Goal: Transaction & Acquisition: Purchase product/service

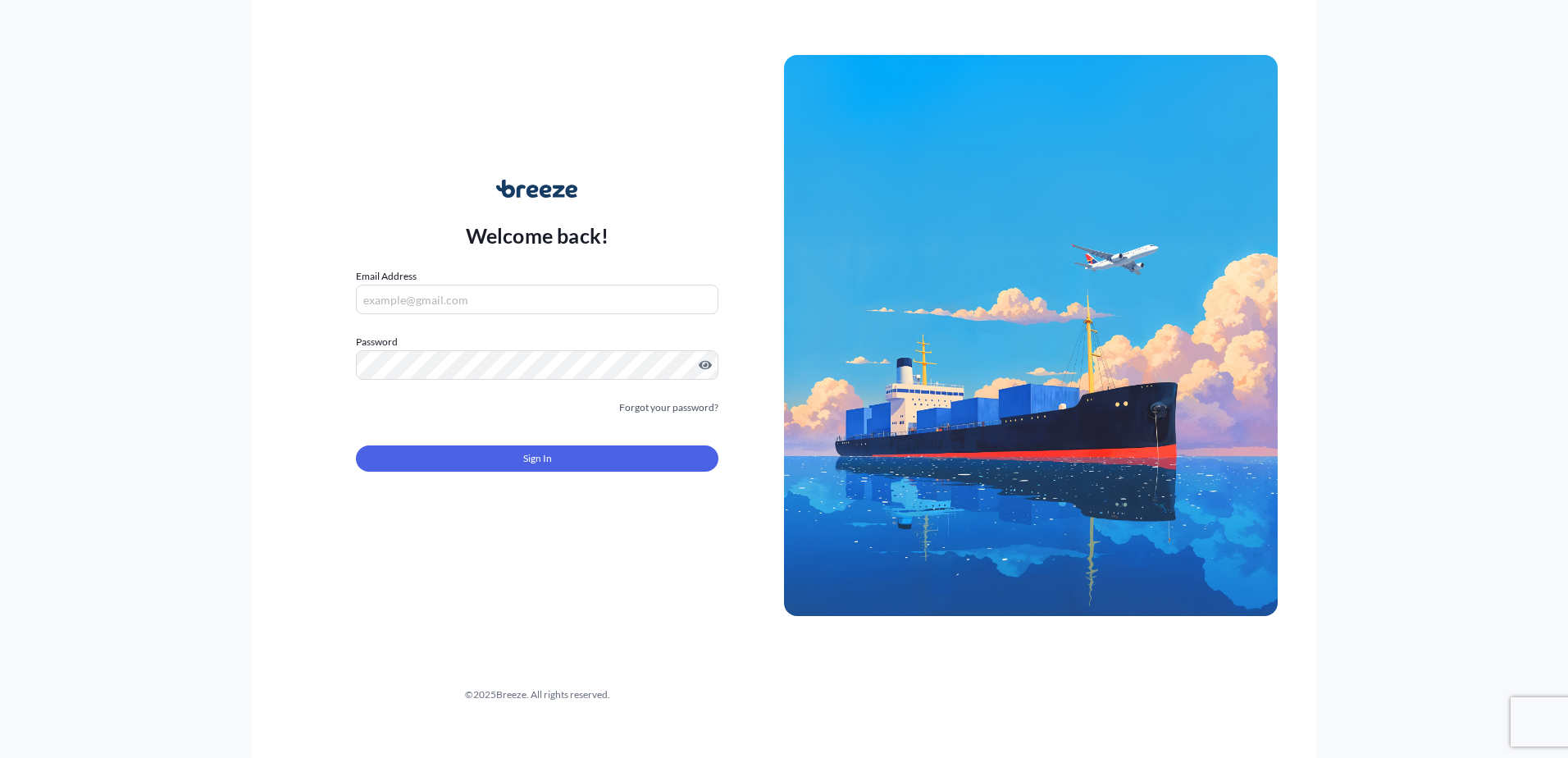
type input "[PERSON_NAME][EMAIL_ADDRESS][PERSON_NAME][DOMAIN_NAME]"
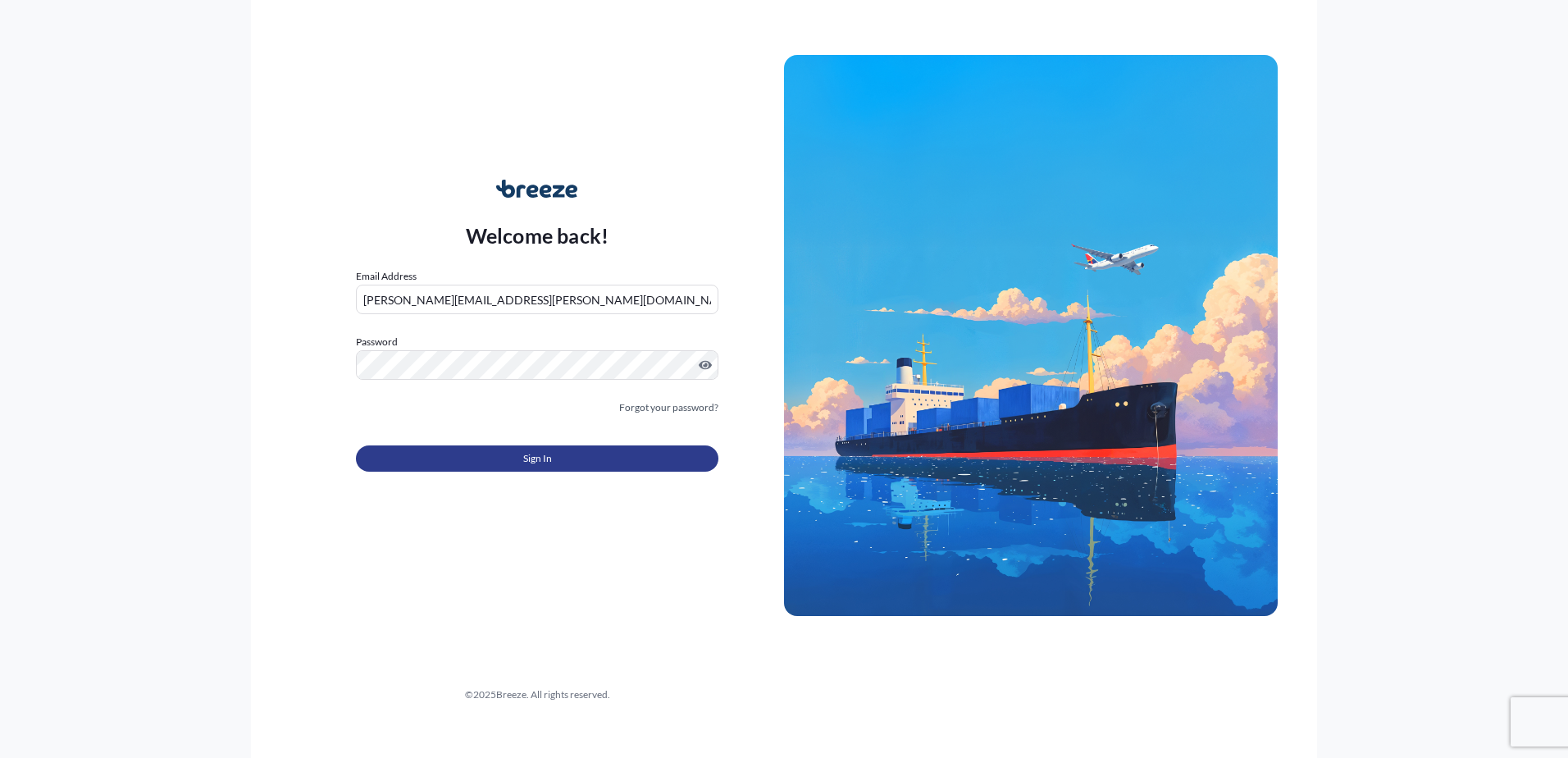
click at [559, 452] on button "Sign In" at bounding box center [537, 459] width 362 height 26
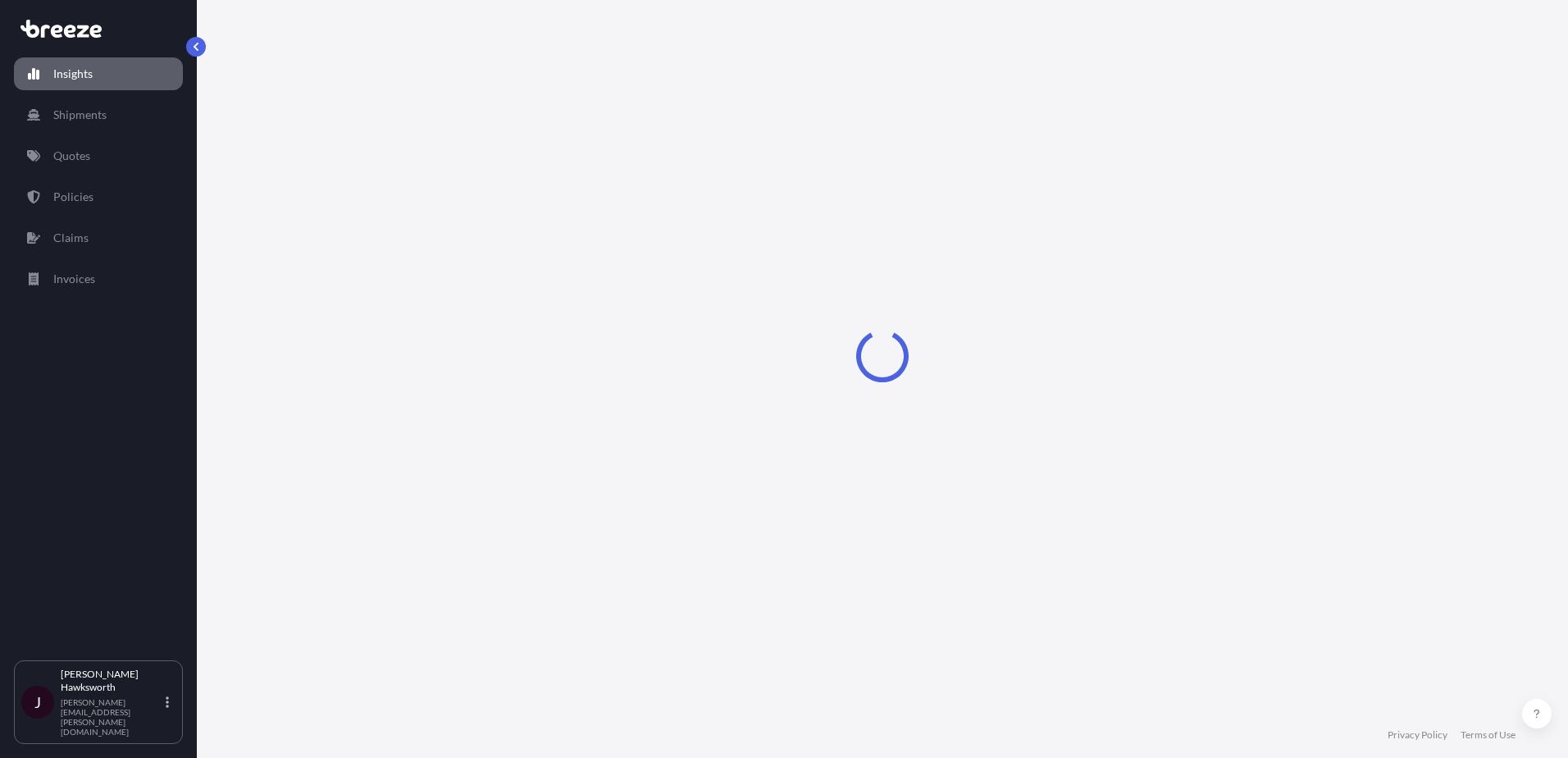
select select "2025"
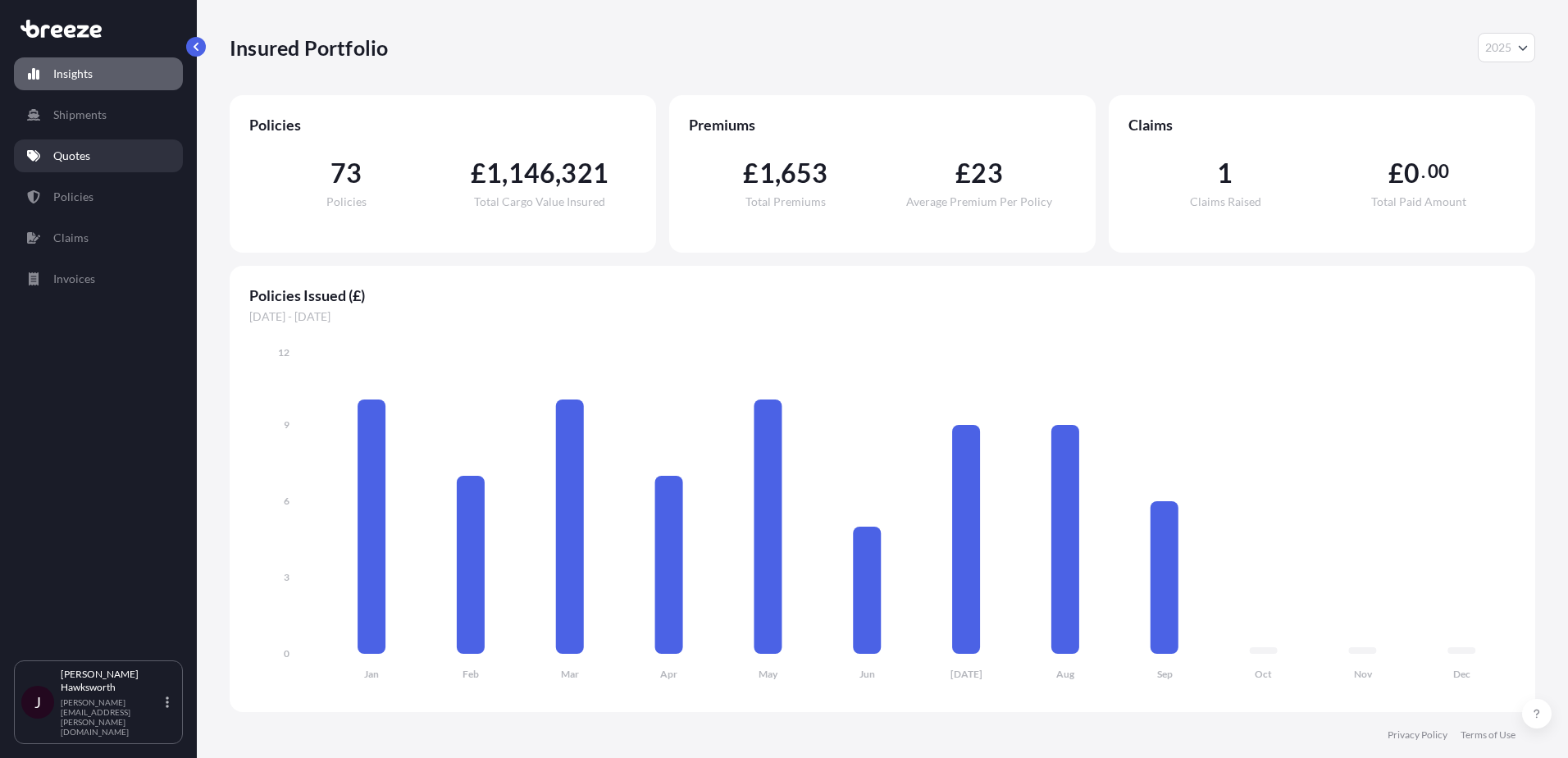
click at [70, 147] on link "Quotes" at bounding box center [99, 156] width 169 height 33
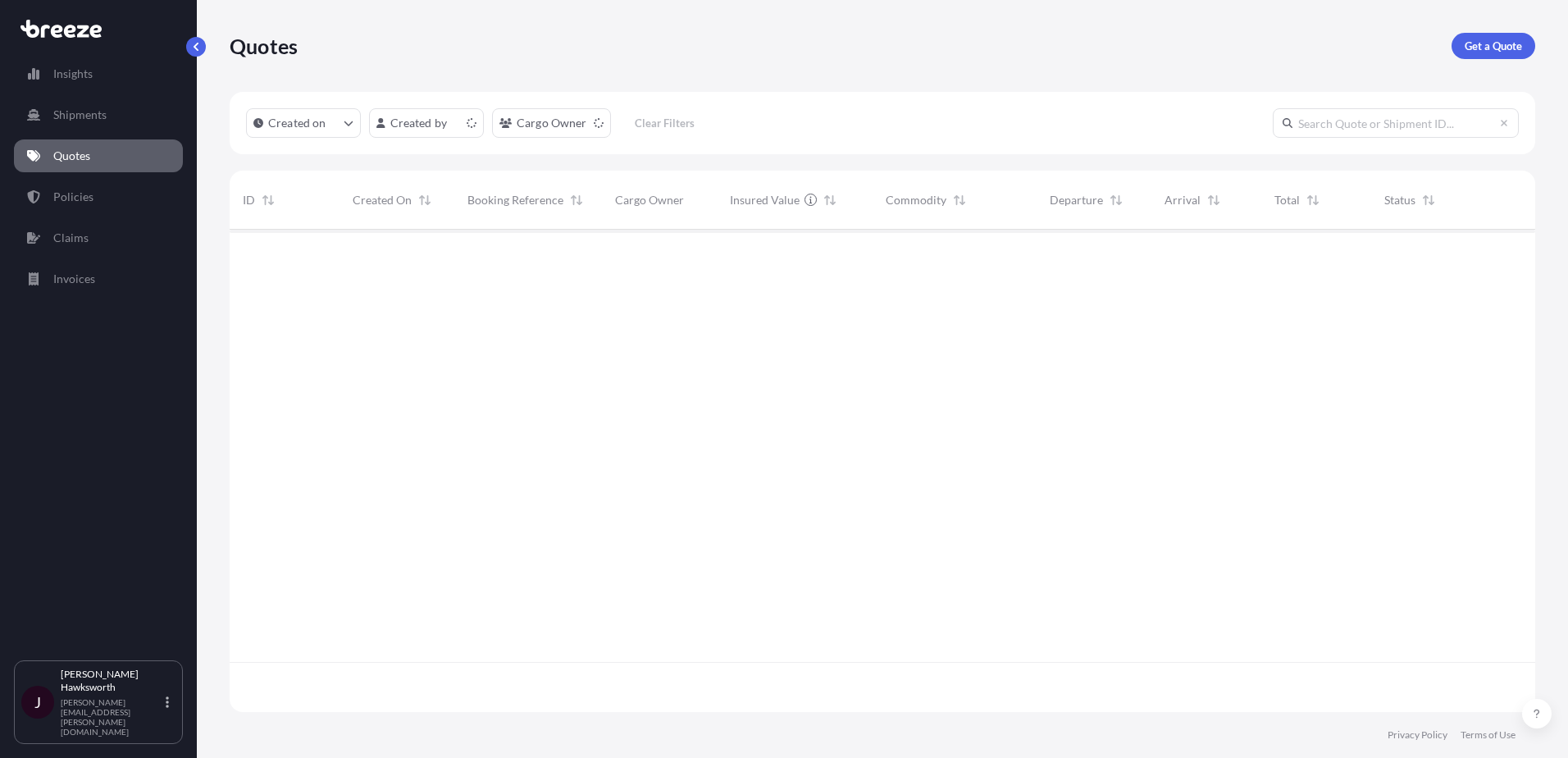
scroll to position [479, 1294]
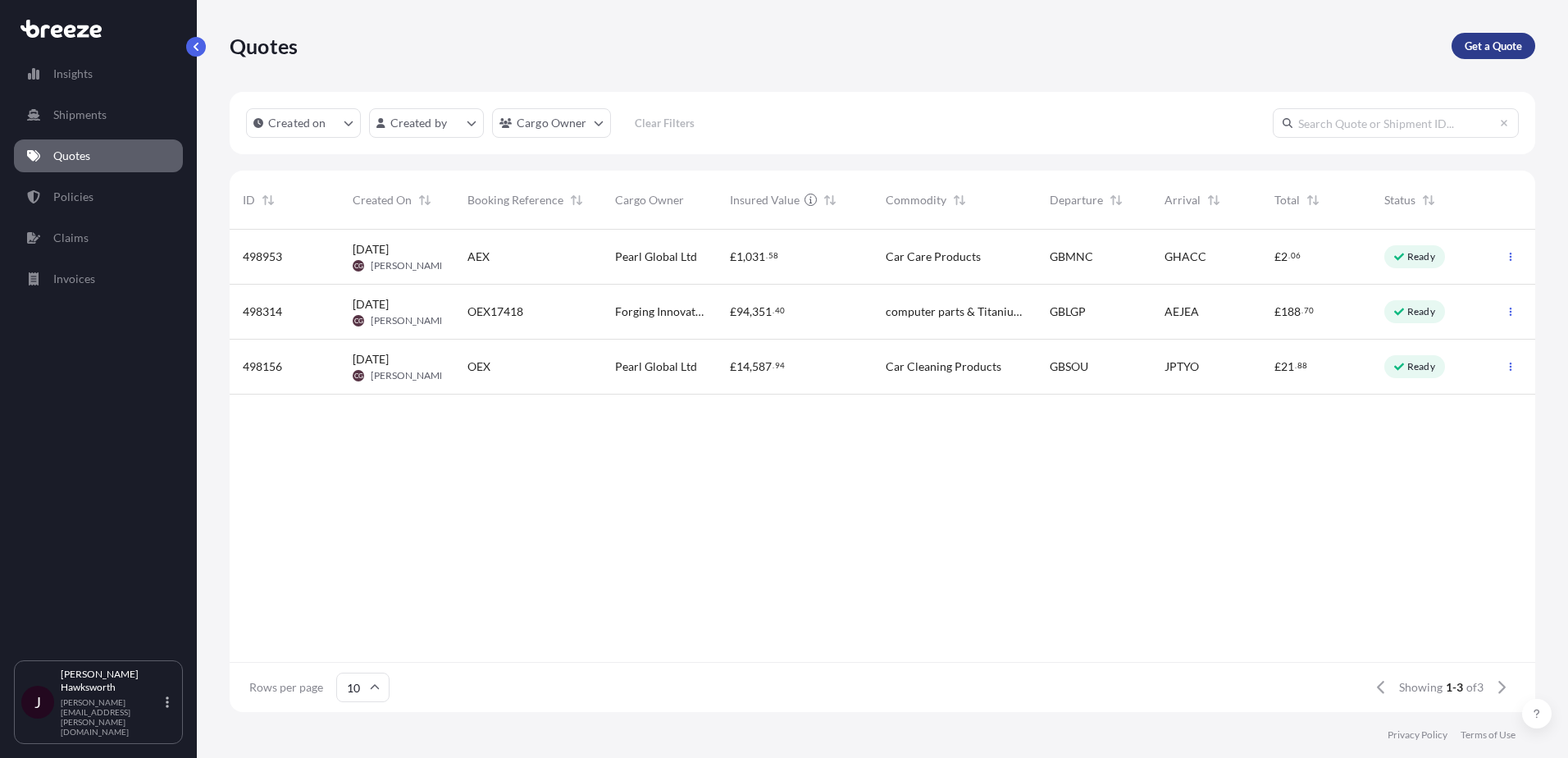
click at [1487, 49] on p "Get a Quote" at bounding box center [1494, 46] width 58 height 16
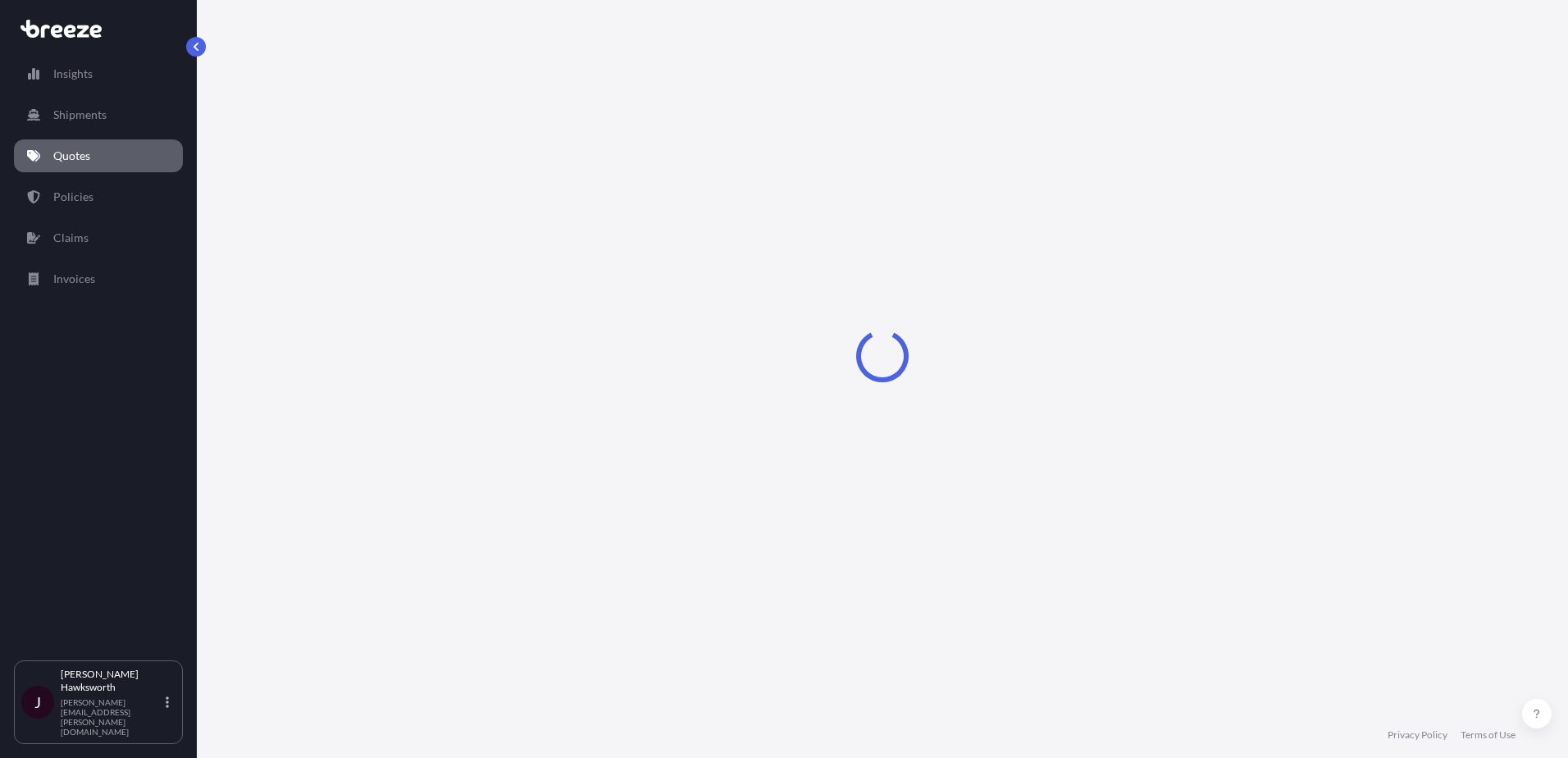
select select "Road"
select select "Sea"
select select "1"
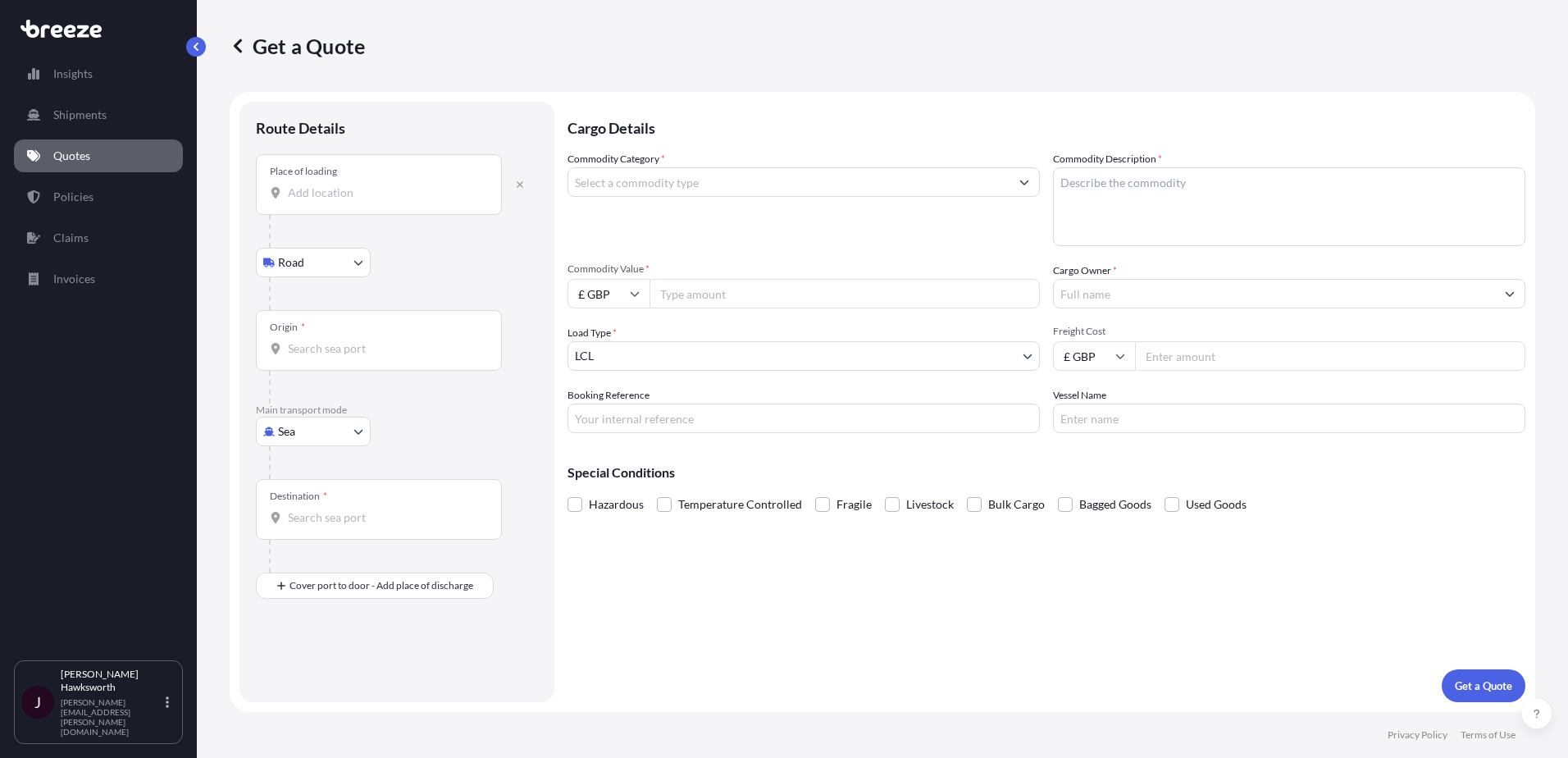
click at [330, 203] on div "Place of loading" at bounding box center [378, 185] width 246 height 61
click at [330, 201] on input "Place of loading" at bounding box center [385, 193] width 194 height 16
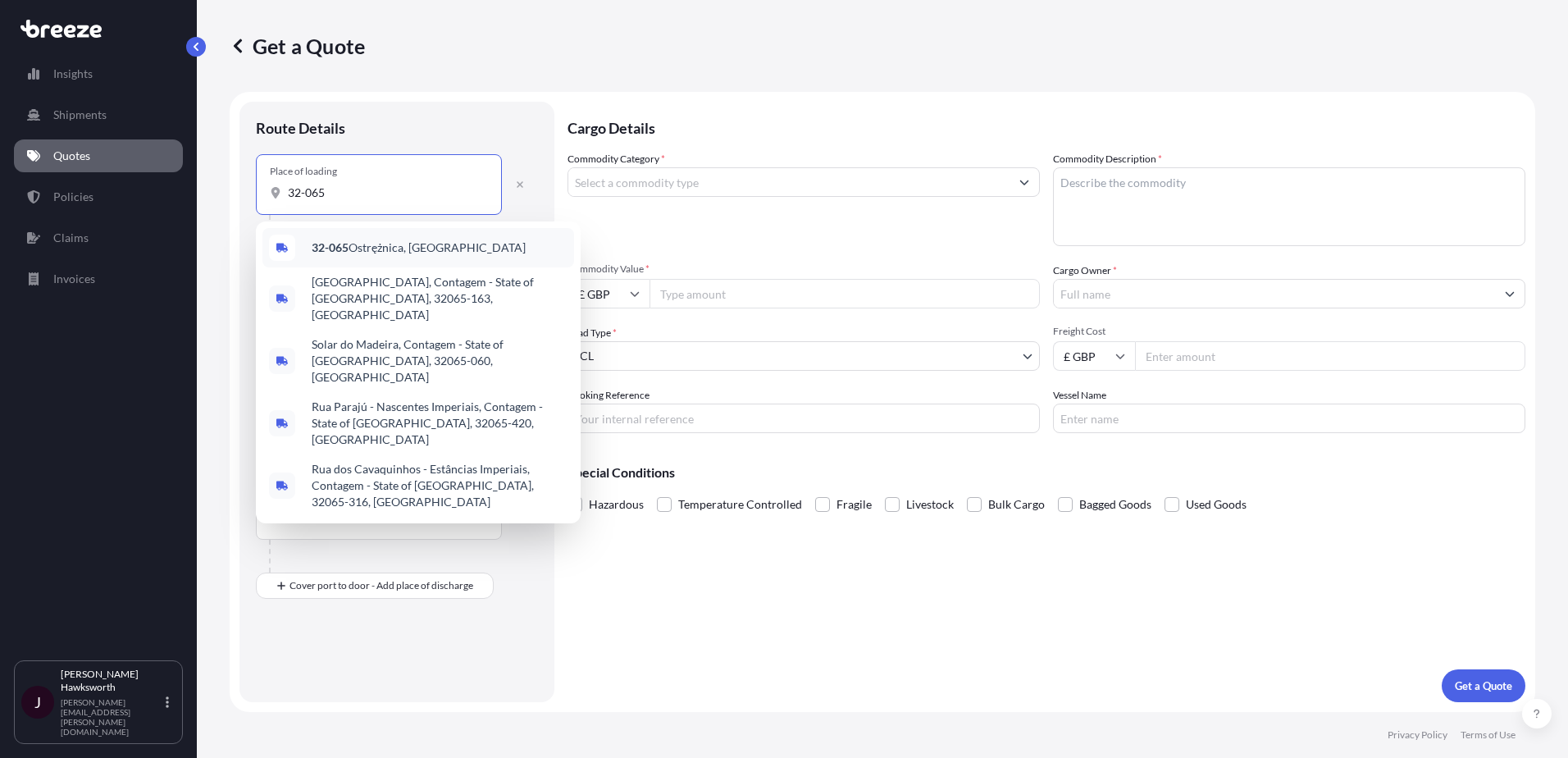
click at [408, 247] on span "32-065 Ostrężnica, Poland" at bounding box center [418, 247] width 214 height 16
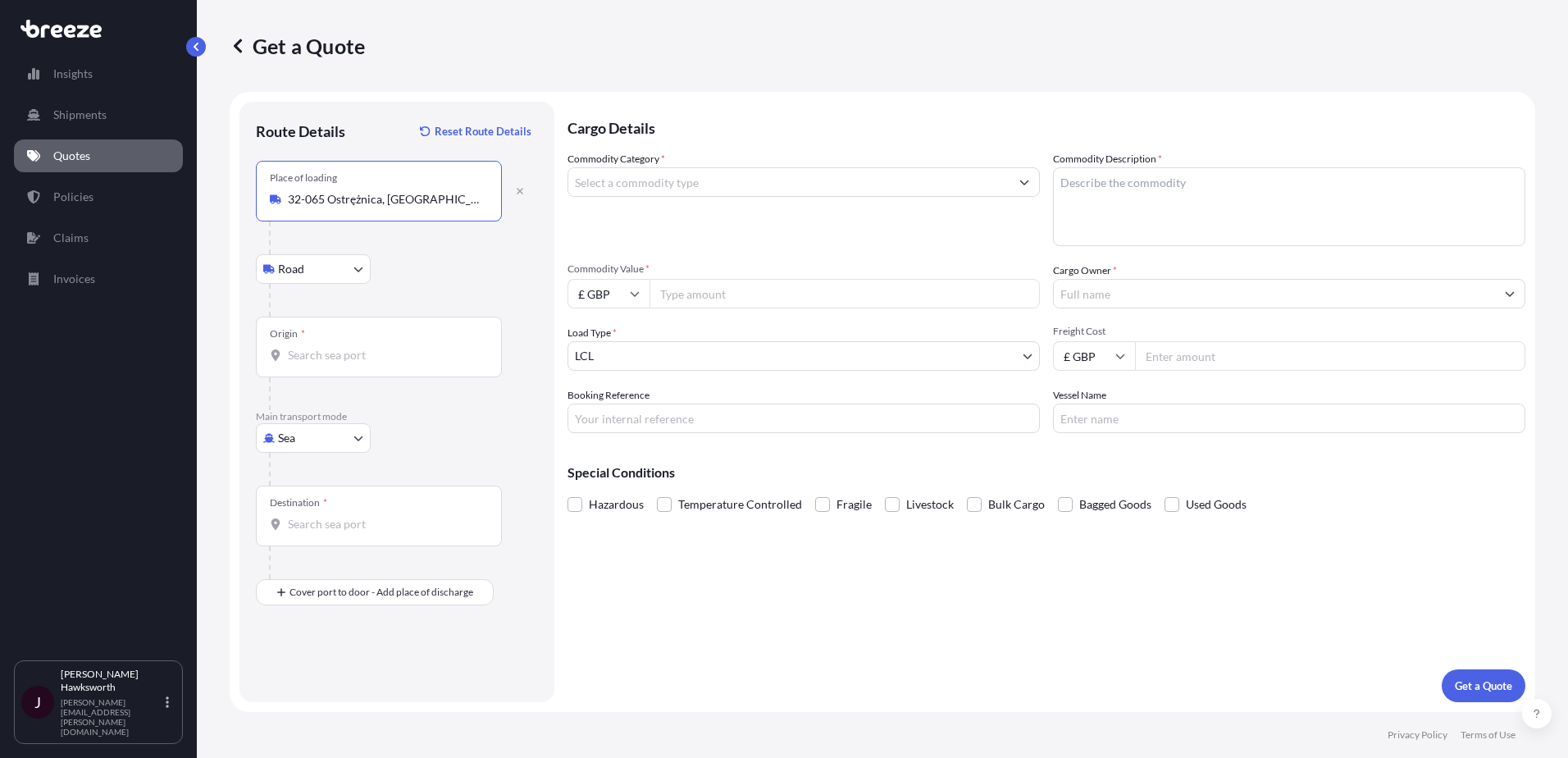
type input "32-065 Ostrężnica, Poland"
click at [330, 273] on body "0 options available. 5 options available. Insights Shipments Quotes Policies Cl…" at bounding box center [784, 379] width 1568 height 758
click at [336, 349] on input "Origin *" at bounding box center [385, 355] width 194 height 16
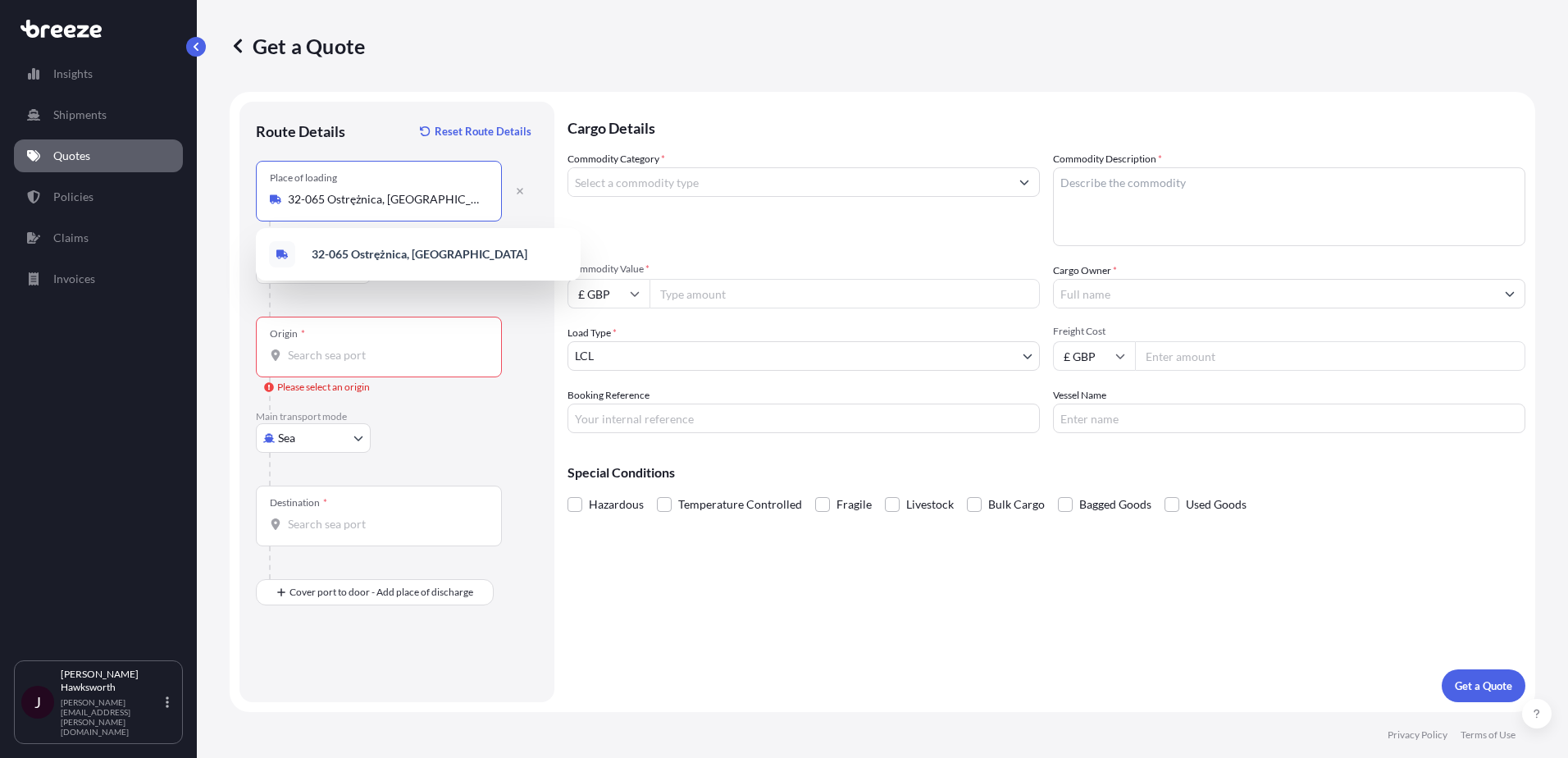
drag, startPoint x: 443, startPoint y: 206, endPoint x: 212, endPoint y: 210, distance: 231.0
click at [212, 210] on div "Get a Quote Route Details Reset Route Details Place of loading 32-065 Ostrężnic…" at bounding box center [883, 356] width 1372 height 712
click at [385, 363] on div "Origin *" at bounding box center [378, 347] width 246 height 61
click at [385, 363] on input "Origin * Please select an origin" at bounding box center [385, 355] width 194 height 16
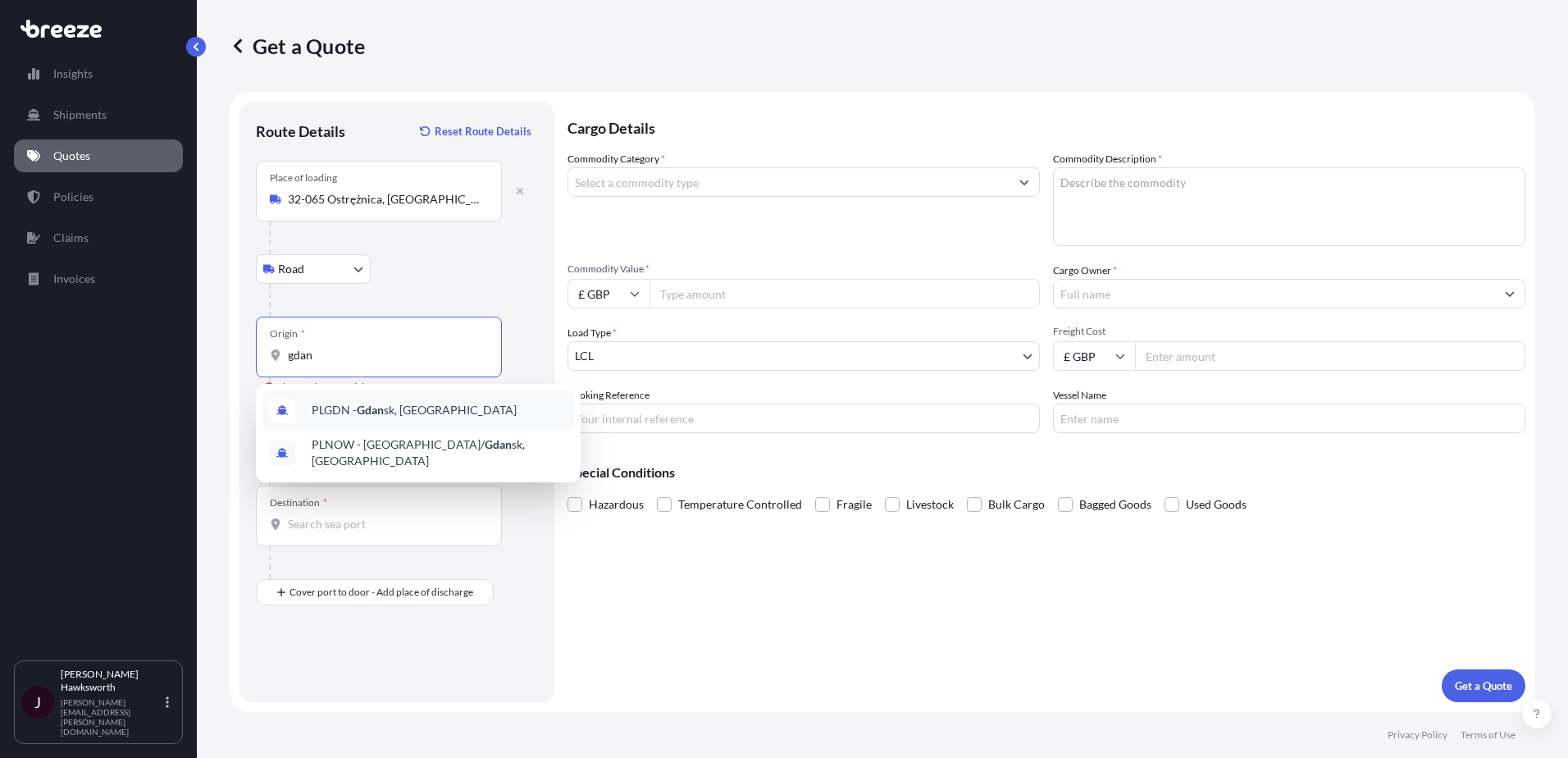
click at [399, 409] on span "PLGDN - Gdan sk, Poland" at bounding box center [414, 410] width 205 height 16
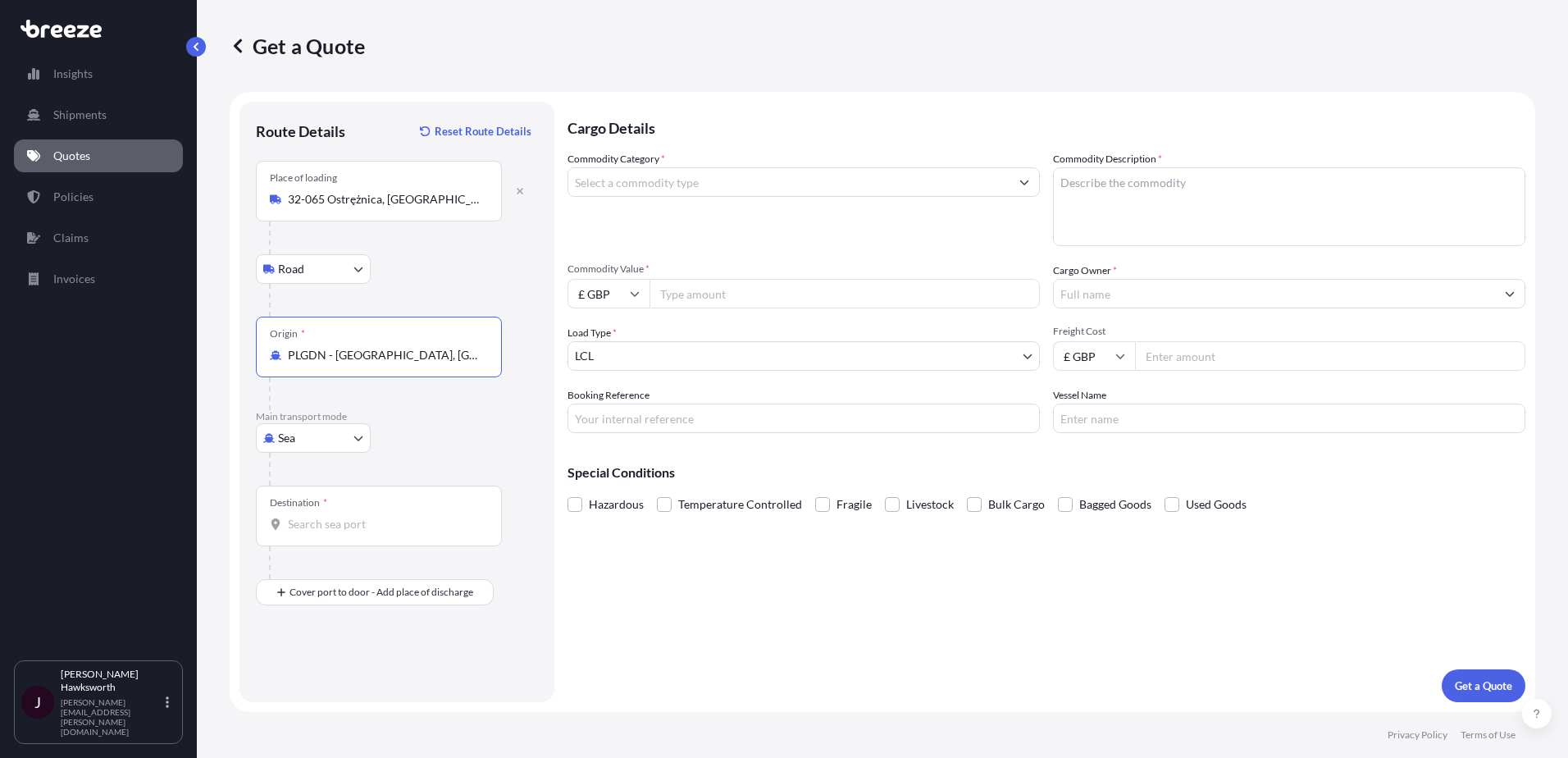
type input "PLGDN - Gdansk, Poland"
click at [319, 540] on div "Destination *" at bounding box center [378, 516] width 246 height 61
click at [319, 533] on input "Destination *" at bounding box center [385, 525] width 194 height 16
click at [379, 522] on input "Destination * Please select a destination" at bounding box center [385, 525] width 194 height 16
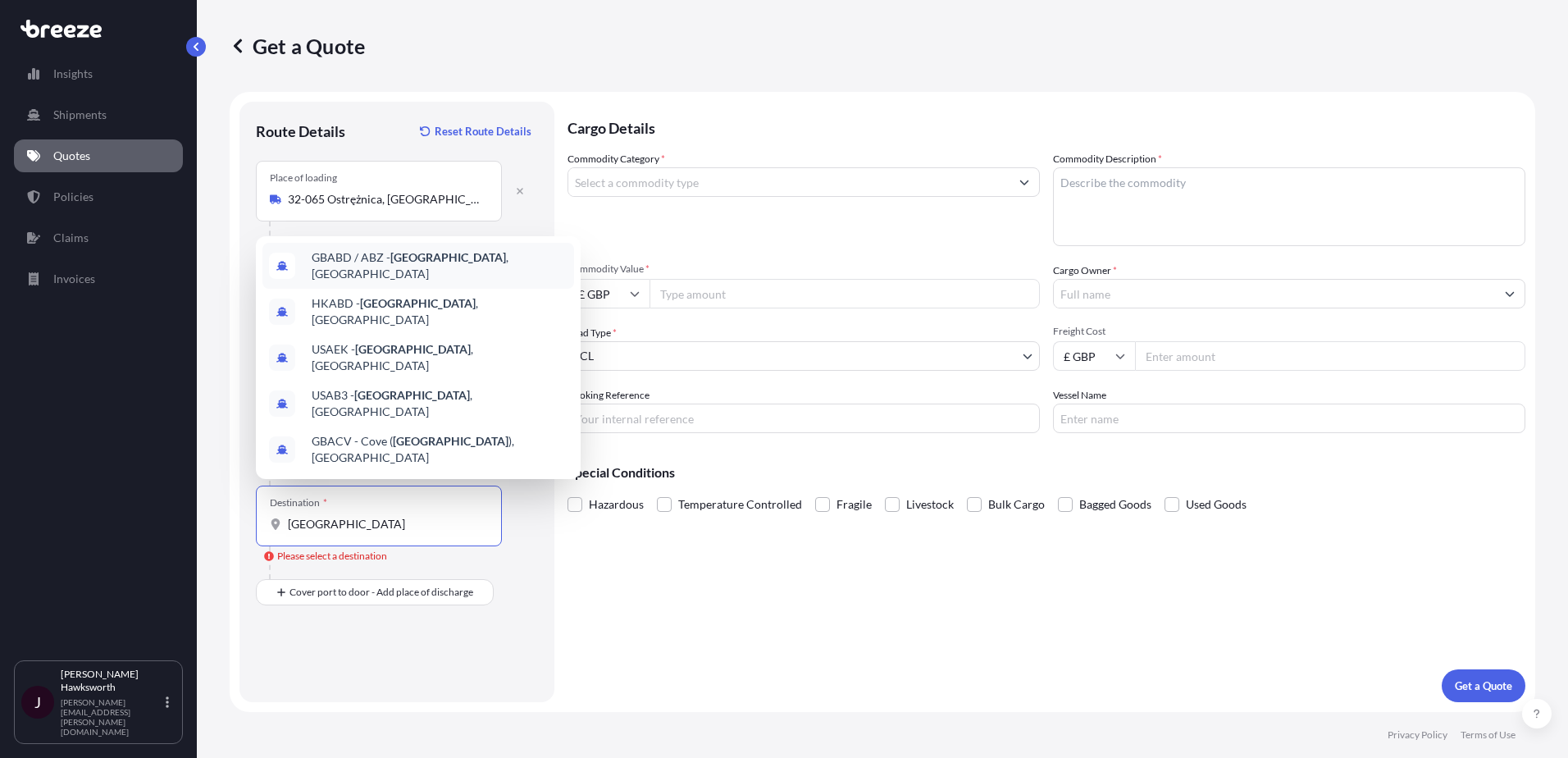
click at [363, 282] on span "GBABD / ABZ - Aberdeen , United Kingdom" at bounding box center [439, 266] width 256 height 33
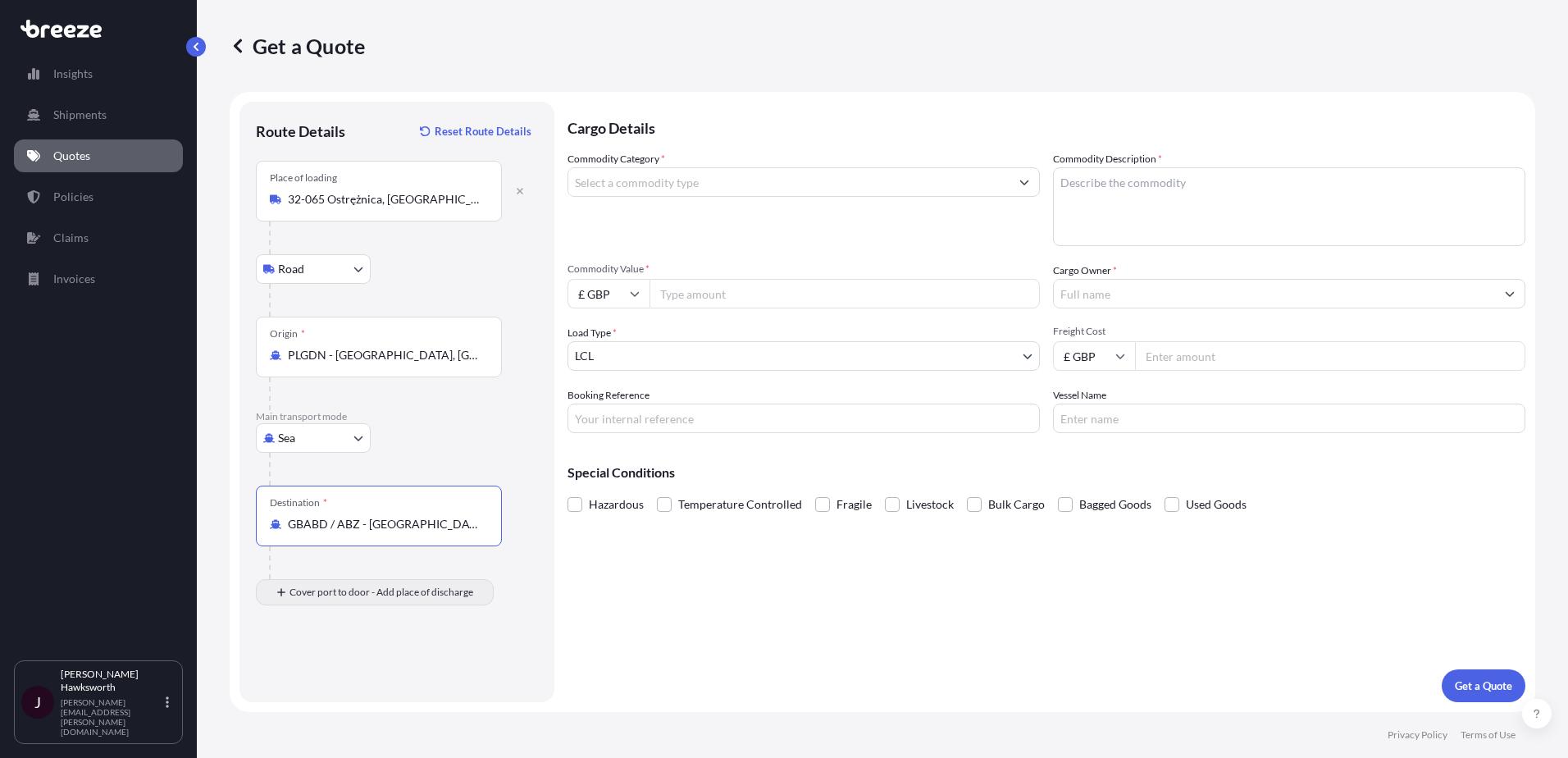
type input "GBABD / ABZ - Aberdeen, United Kingdom"
click at [324, 688] on div "Place of Discharge" at bounding box center [378, 672] width 246 height 61
click at [324, 688] on input "Place of Discharge" at bounding box center [385, 680] width 194 height 16
click at [326, 658] on div "Place of Discharge" at bounding box center [309, 659] width 79 height 13
click at [326, 672] on input "Place of Discharge" at bounding box center [385, 680] width 194 height 16
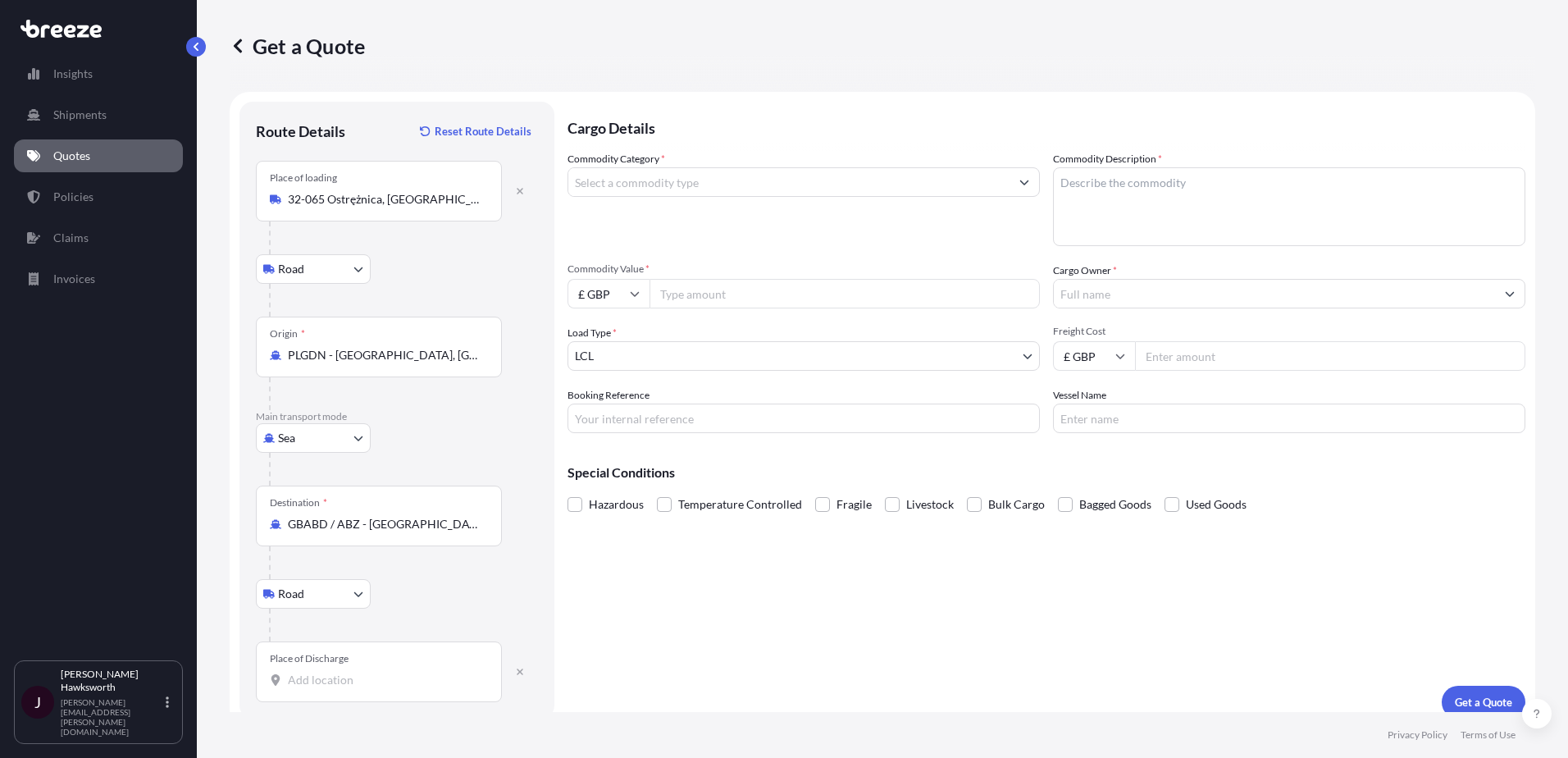
click at [330, 671] on div "Place of Discharge" at bounding box center [378, 672] width 246 height 61
click at [330, 672] on input "Place of Discharge" at bounding box center [385, 680] width 194 height 16
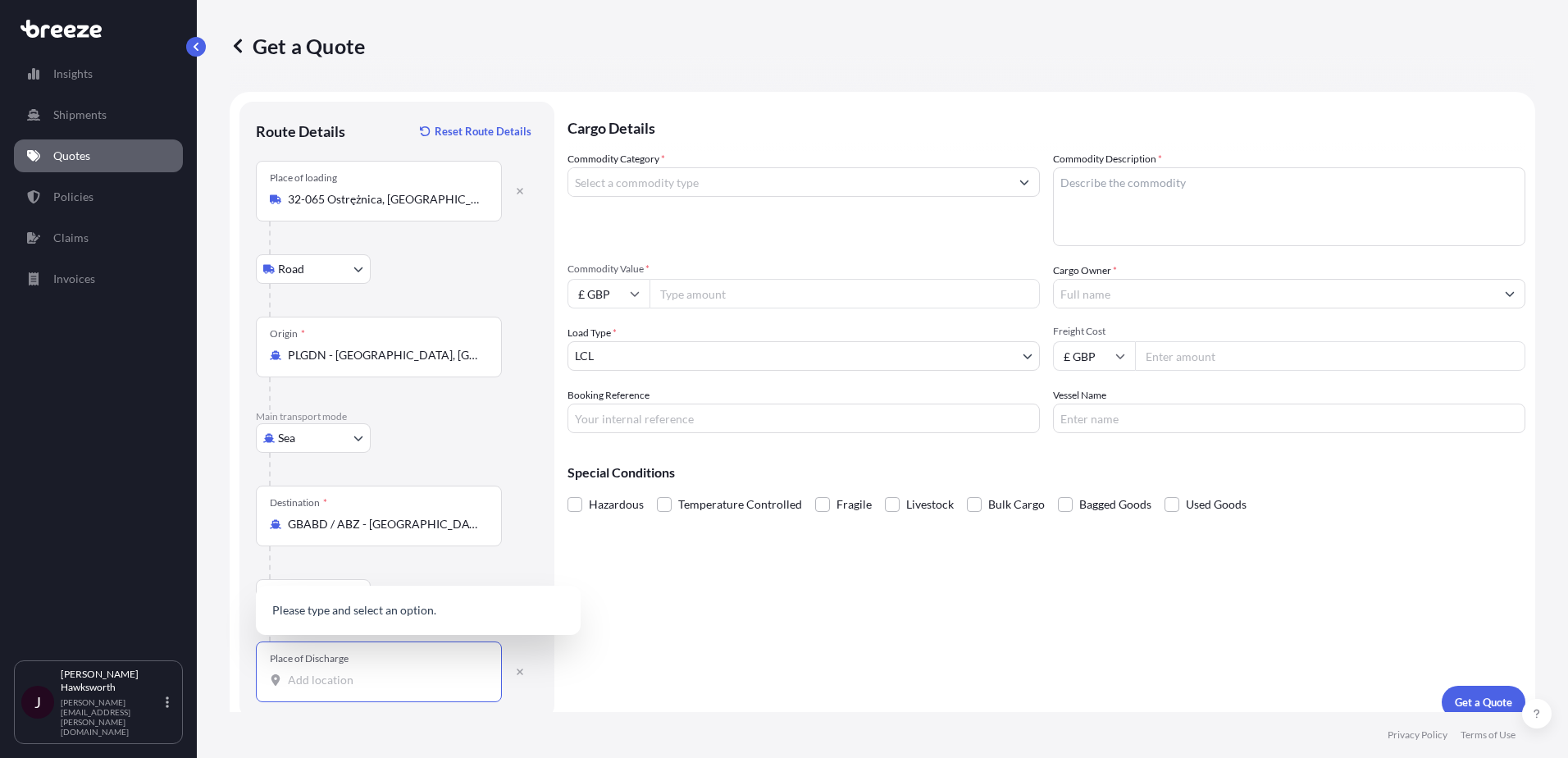
paste input "IV30 5SX"
click at [772, 593] on div "Cargo Details Commodity Category * Commodity Description * Commodity Value * £ …" at bounding box center [1047, 410] width 958 height 617
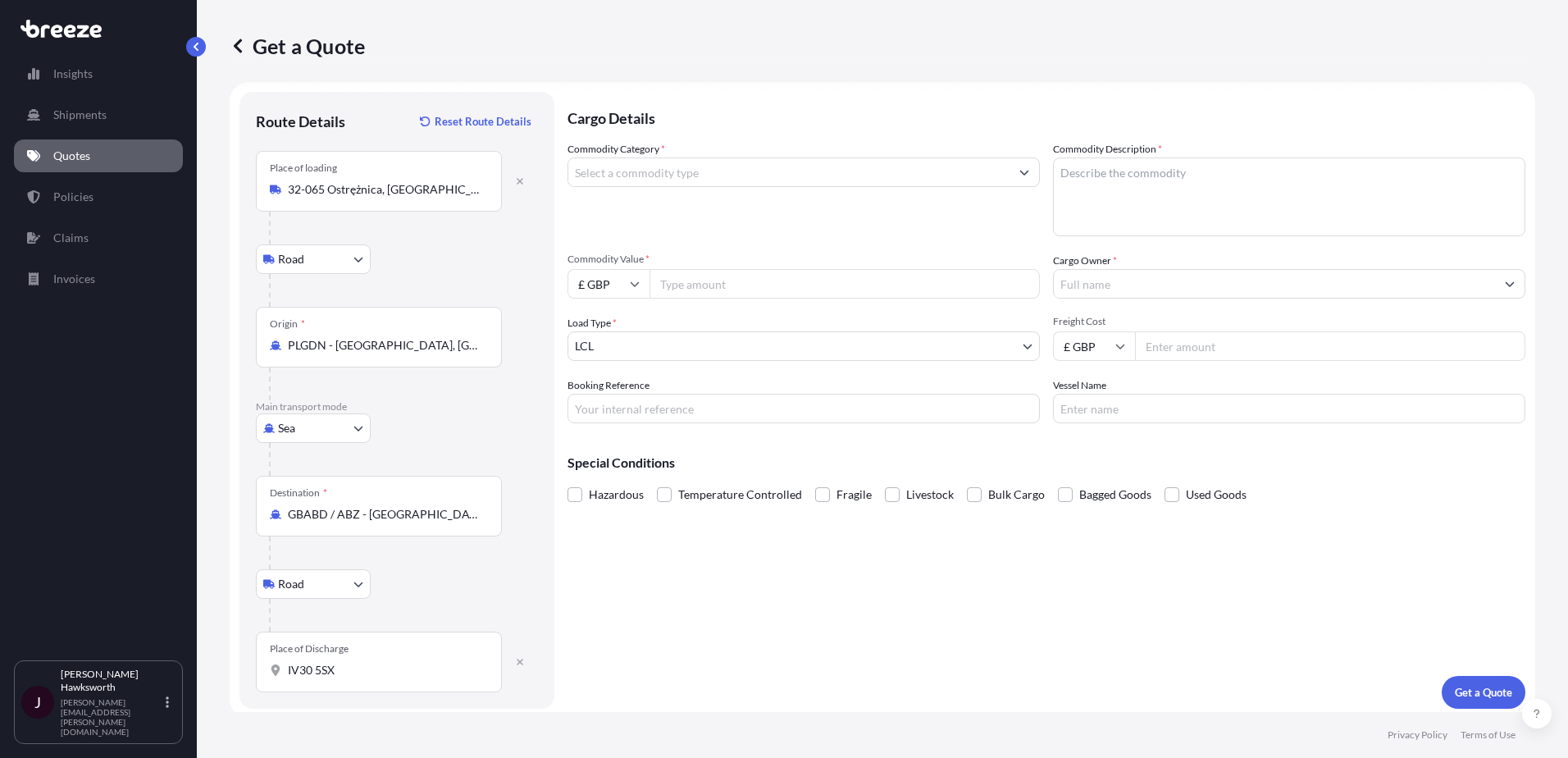
scroll to position [16, 0]
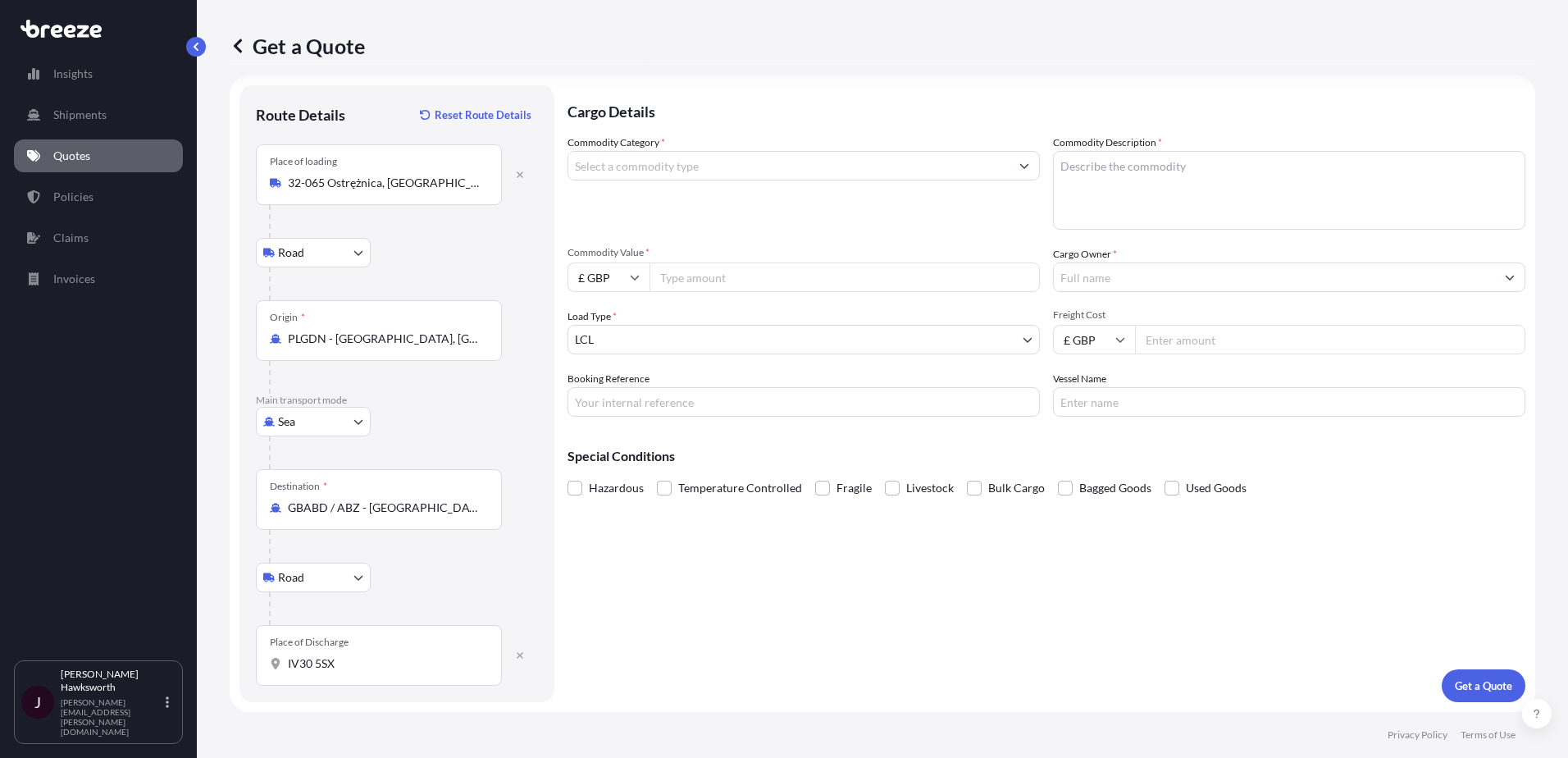
click at [396, 670] on input "IV30 5SX" at bounding box center [385, 663] width 194 height 16
click at [388, 717] on span "Hopeman, Elgin IV30 5SX, UK" at bounding box center [437, 719] width 251 height 16
type input "Hopeman, Elgin IV30 5SX, UK"
click at [658, 609] on div "Cargo Details Commodity Category * Commodity Description * Commodity Value * £ …" at bounding box center [1047, 394] width 958 height 617
click at [823, 488] on span at bounding box center [823, 488] width 15 height 15
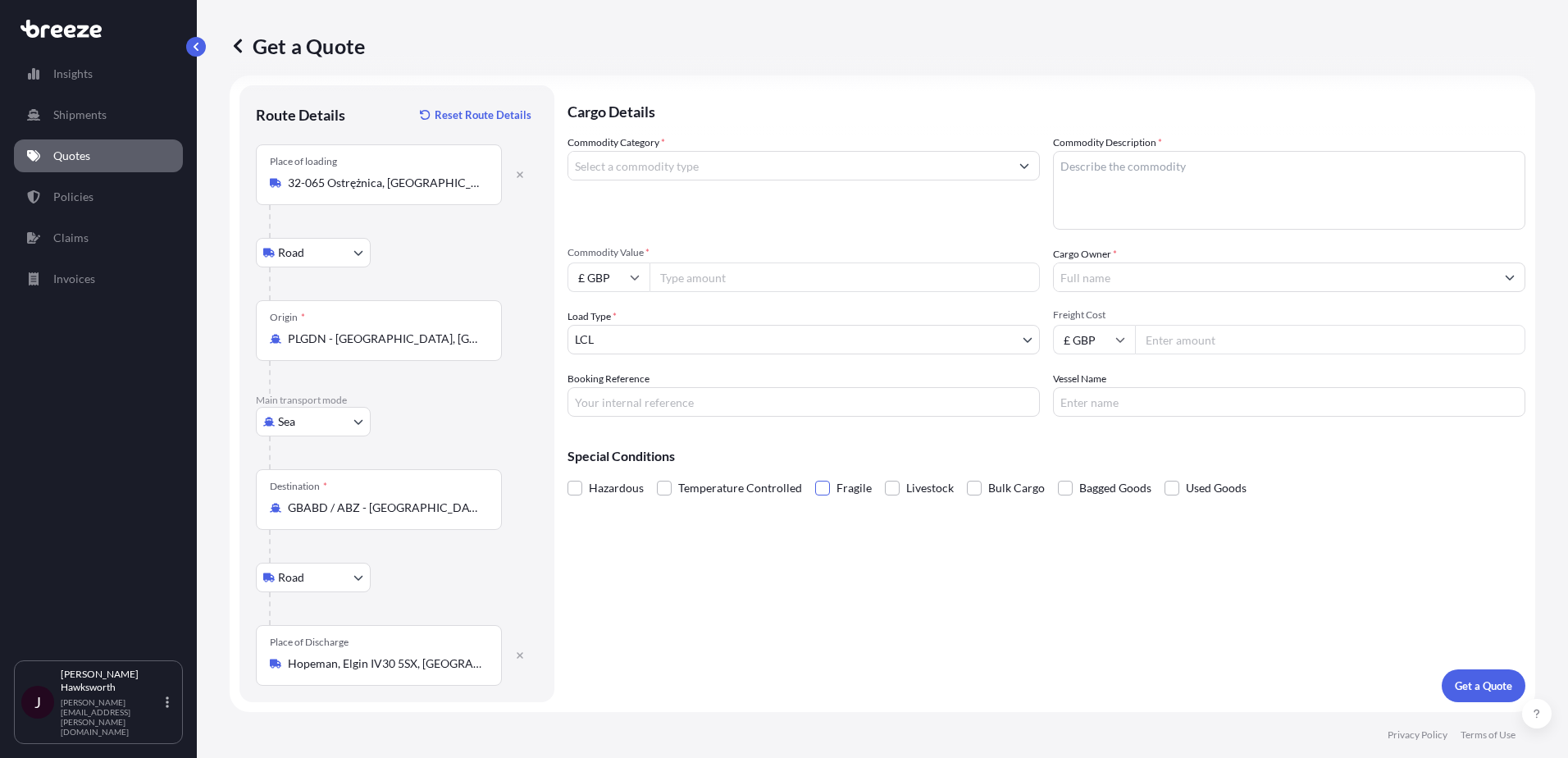
click at [815, 476] on input "Fragile" at bounding box center [815, 476] width 0 height 0
click at [709, 415] on input "Booking Reference" at bounding box center [804, 402] width 473 height 30
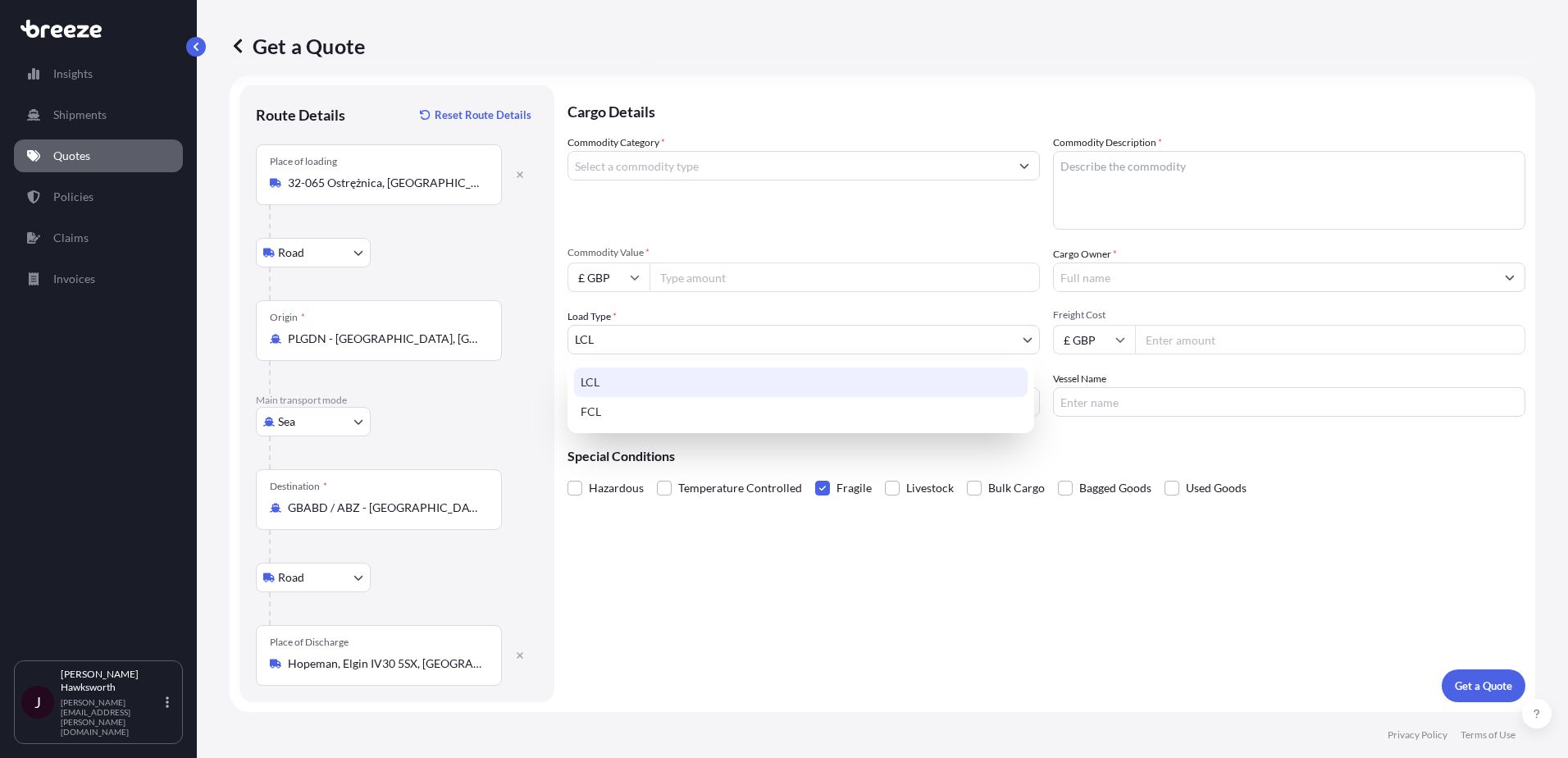
click at [686, 343] on body "Insights Shipments Quotes Policies Claims Invoices J Jamie Hawksworth jamie.haw…" at bounding box center [784, 379] width 1568 height 758
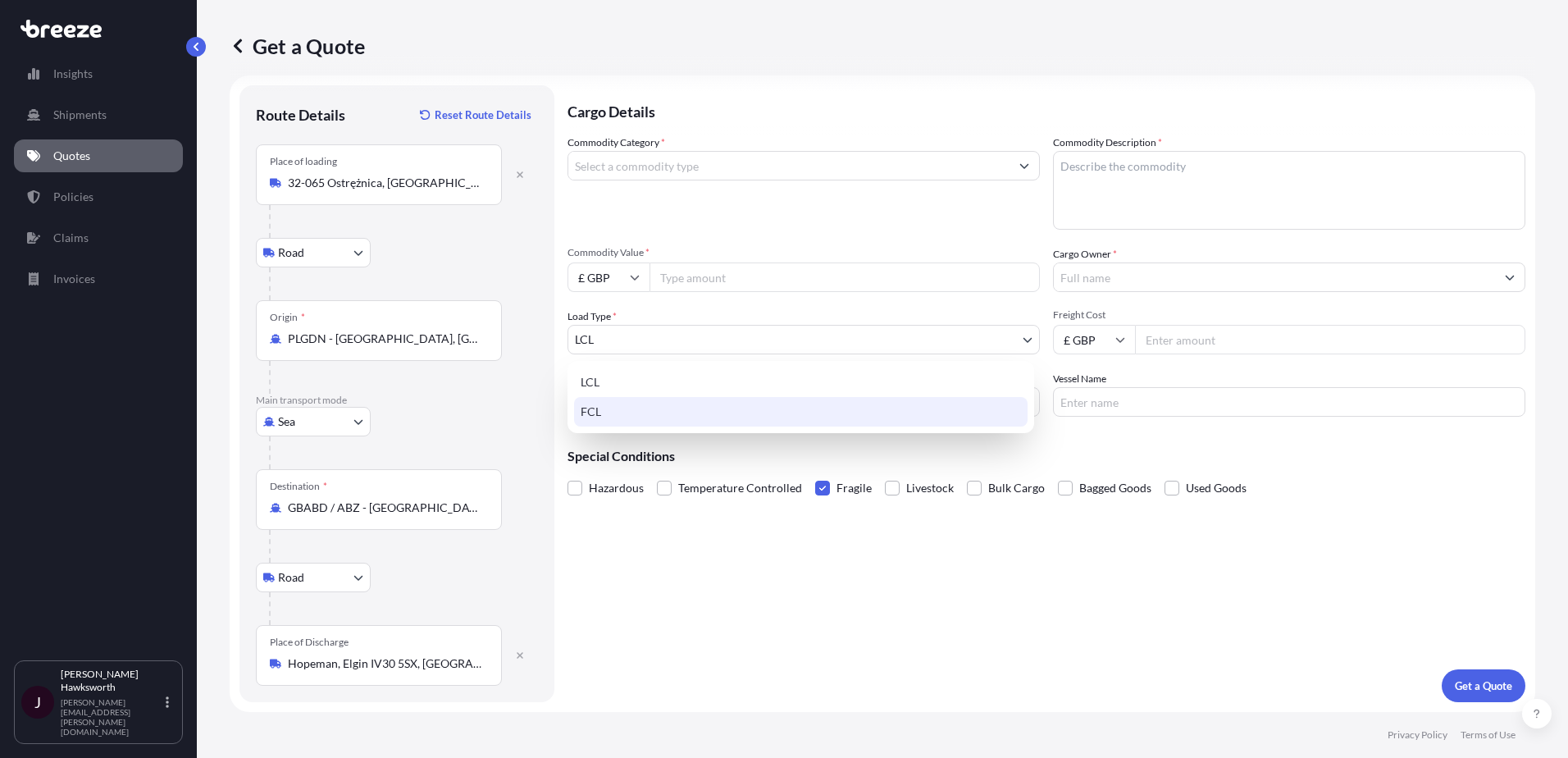
click at [675, 408] on div "FCL" at bounding box center [801, 412] width 454 height 30
select select "2"
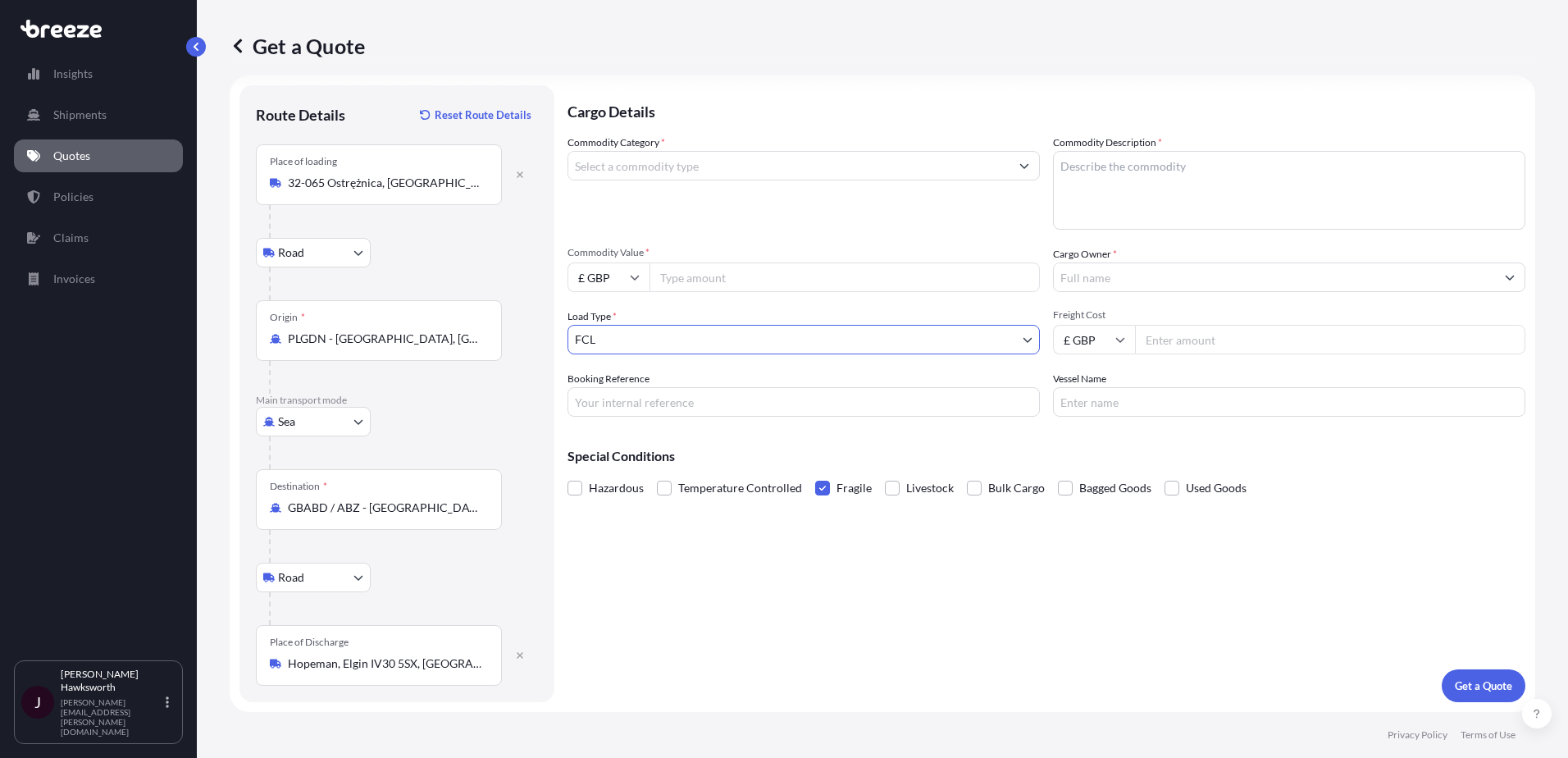
click at [681, 279] on input "Commodity Value *" at bounding box center [844, 277] width 390 height 30
type input "100000"
click at [736, 155] on input "Commodity Category *" at bounding box center [789, 166] width 441 height 30
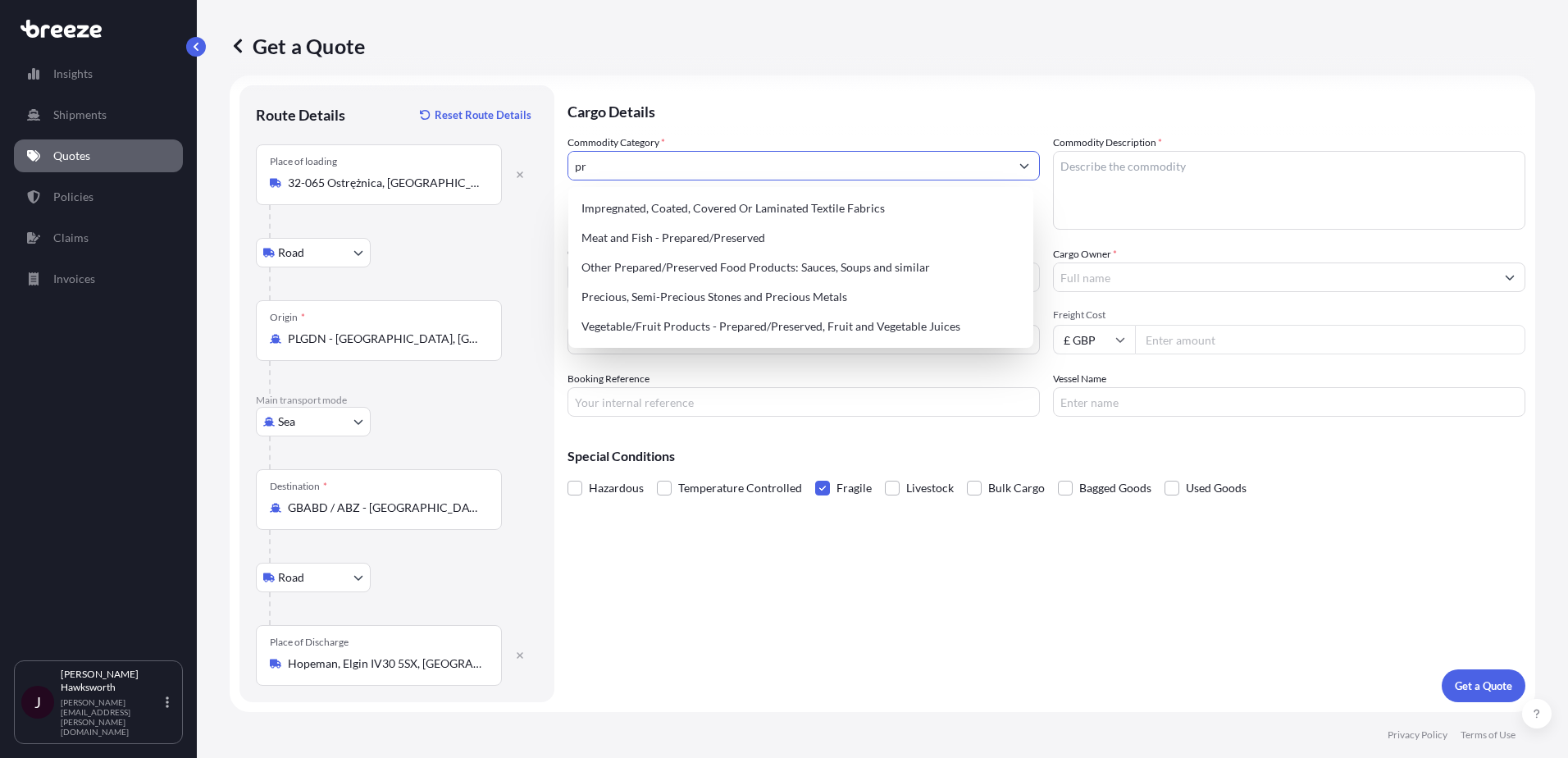
type input "p"
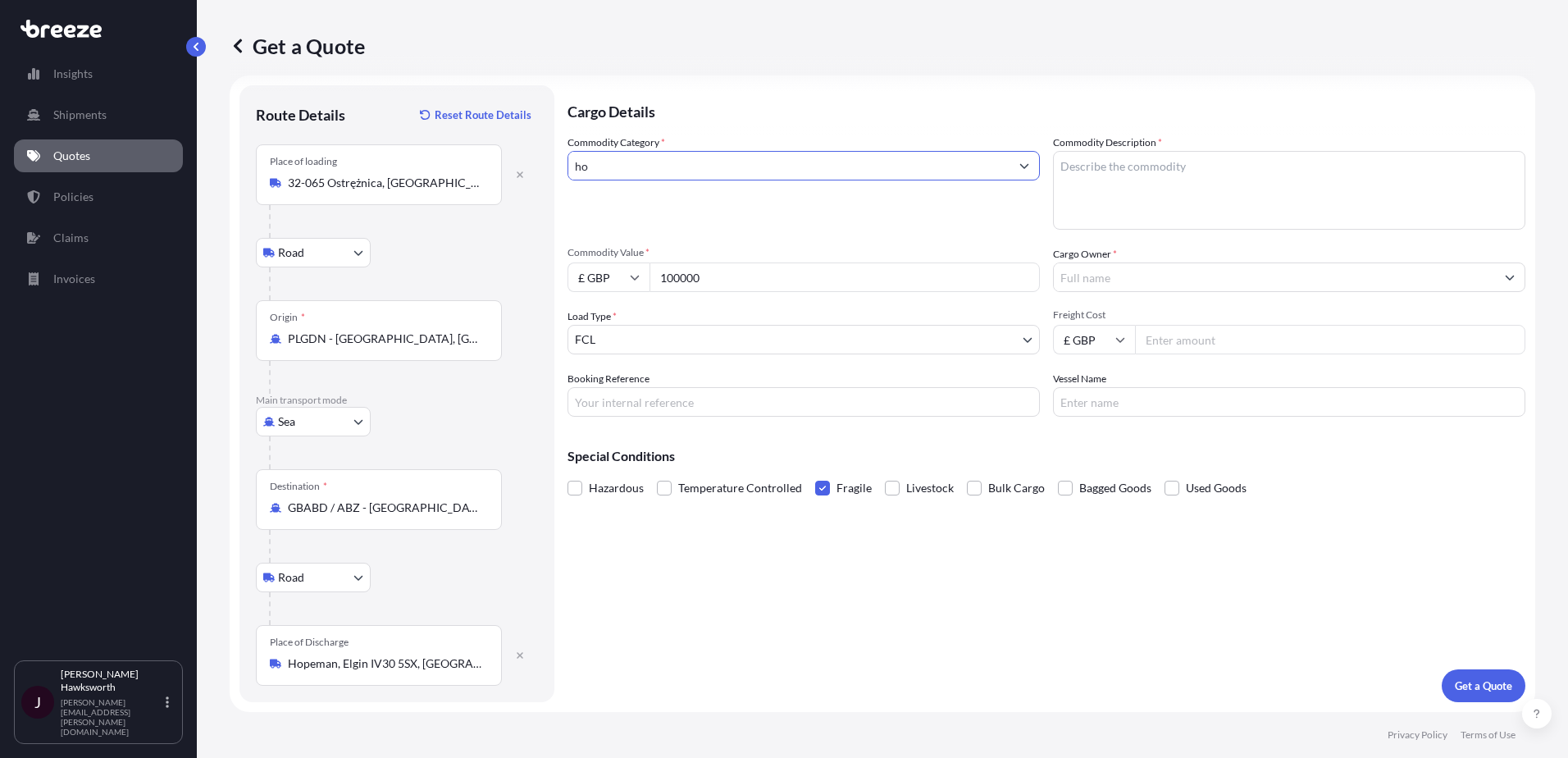
type input "h"
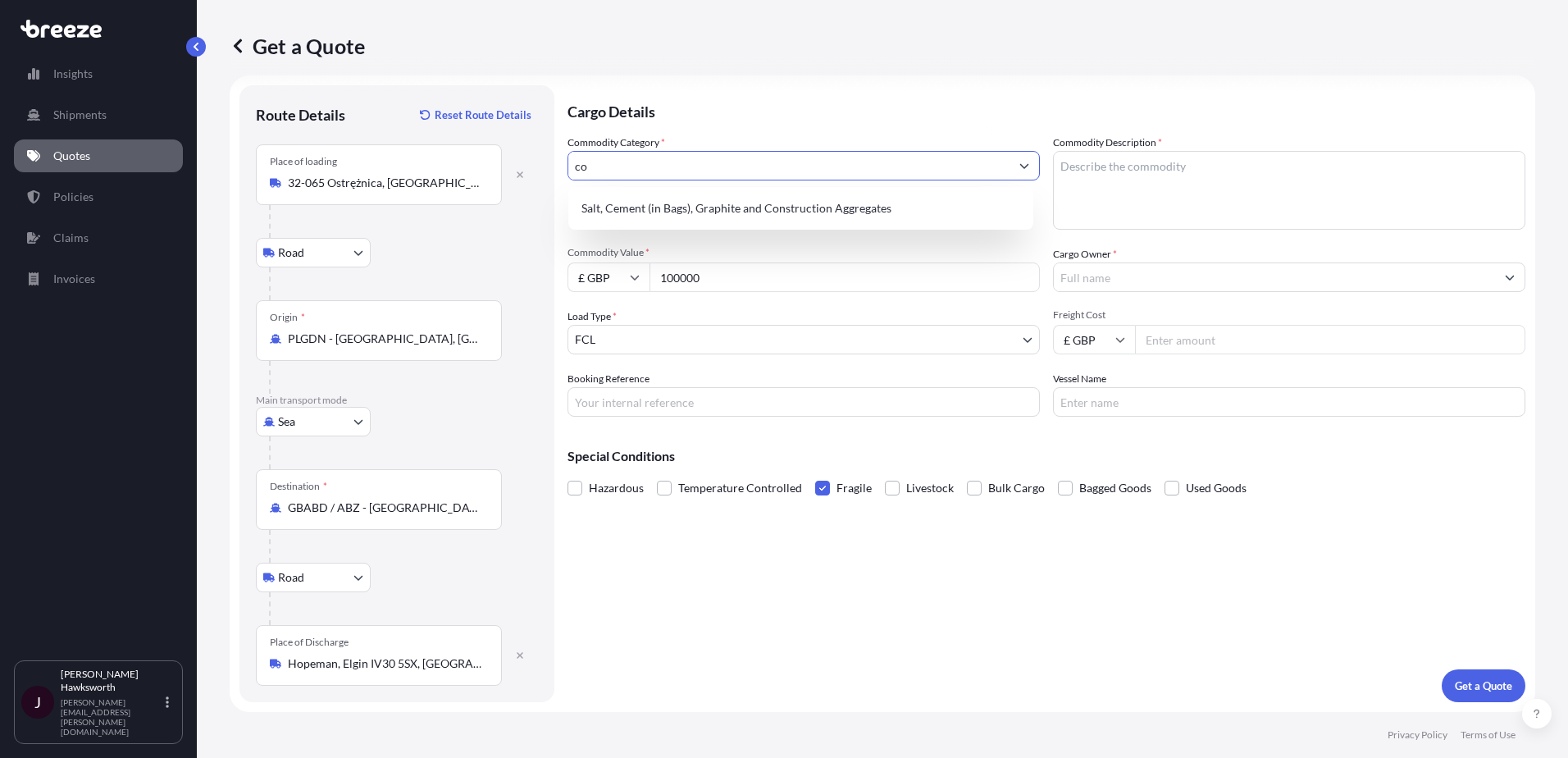
type input "c"
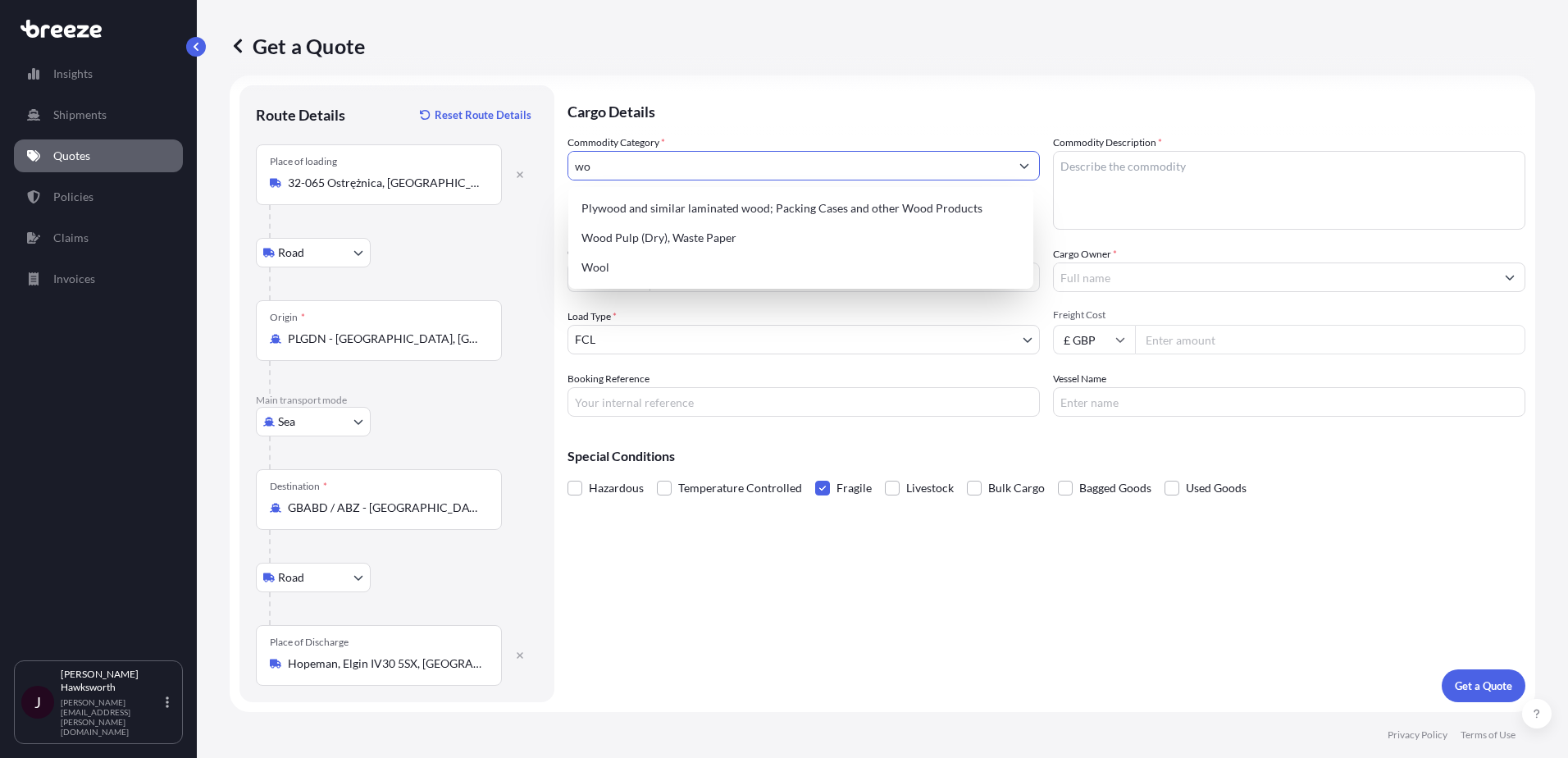
type input "w"
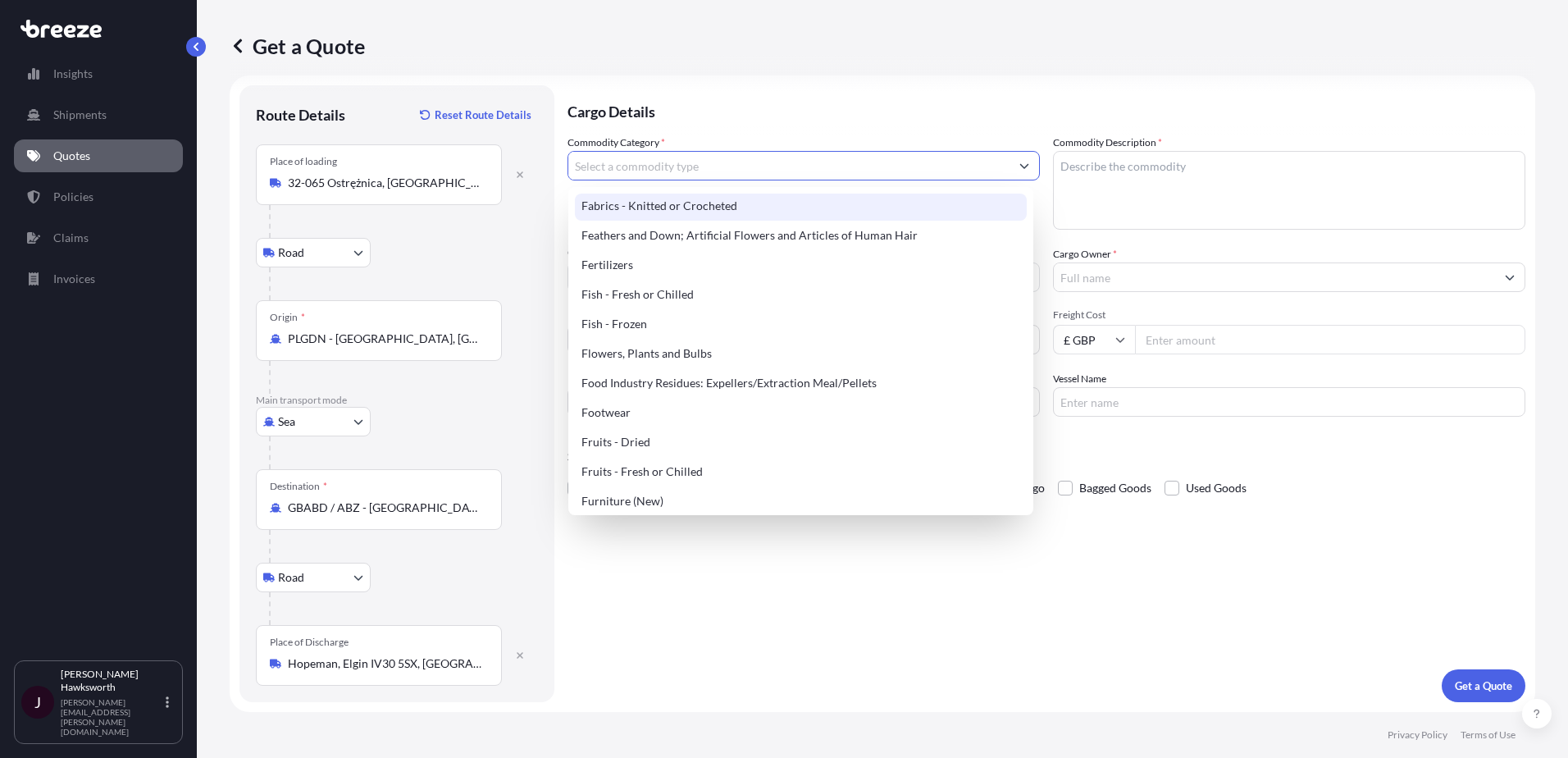
scroll to position [1066, 0]
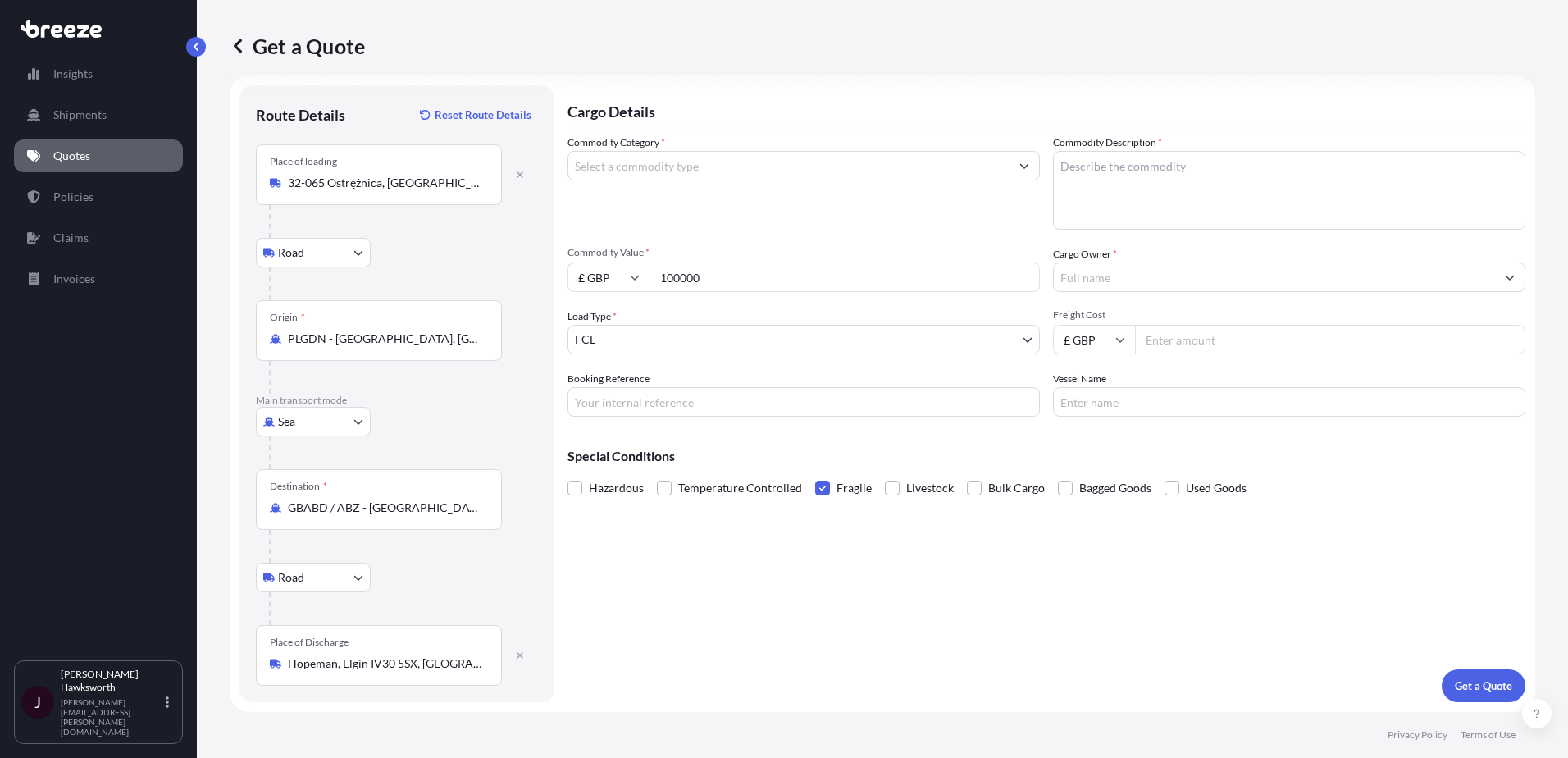
click at [62, 30] on icon at bounding box center [57, 31] width 12 height 13
click at [39, 94] on div "Insights Shipments Quotes Policies Claims Invoices" at bounding box center [99, 352] width 169 height 618
click at [39, 83] on link "Insights" at bounding box center [99, 74] width 169 height 33
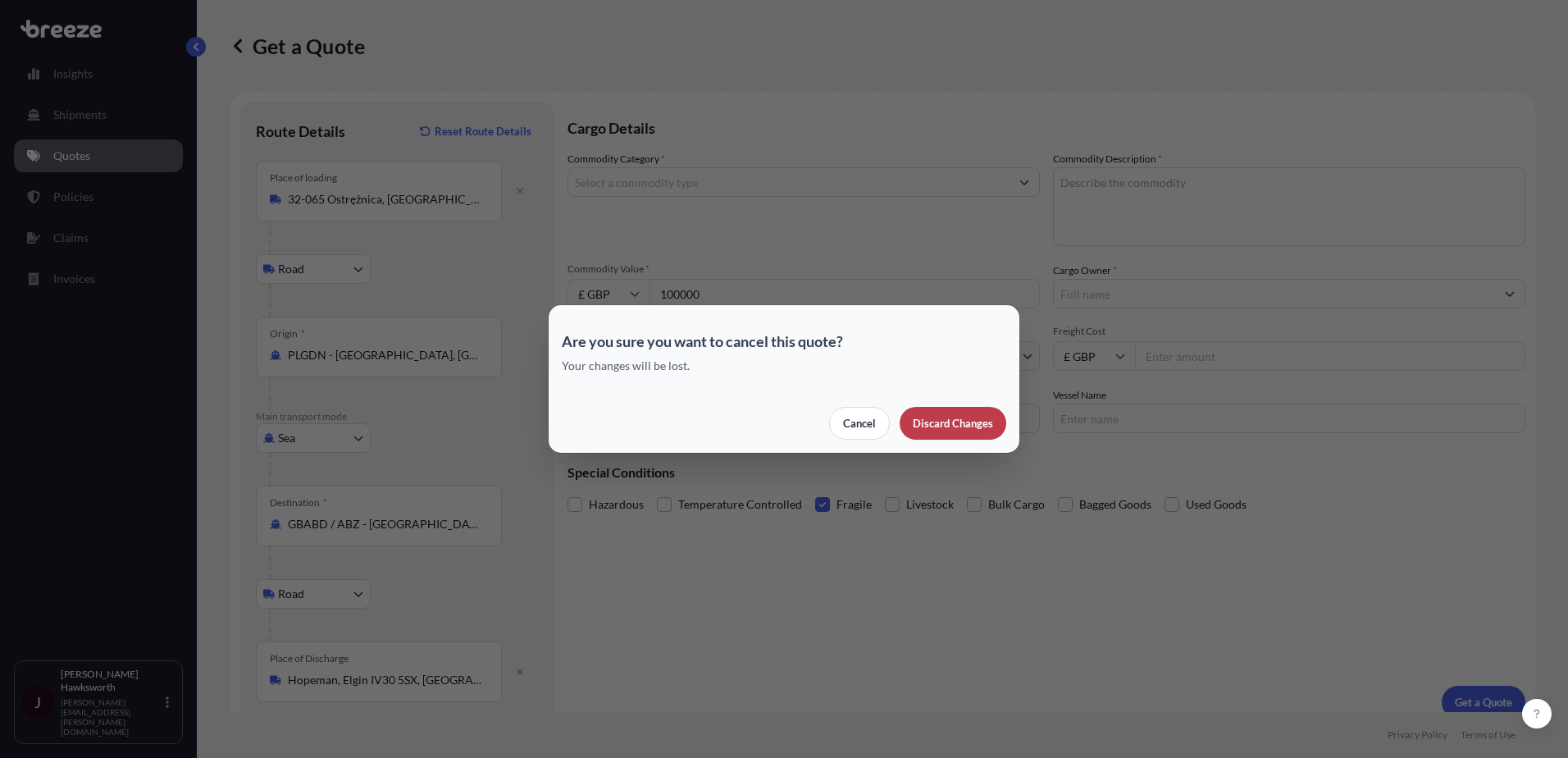
select select "2025"
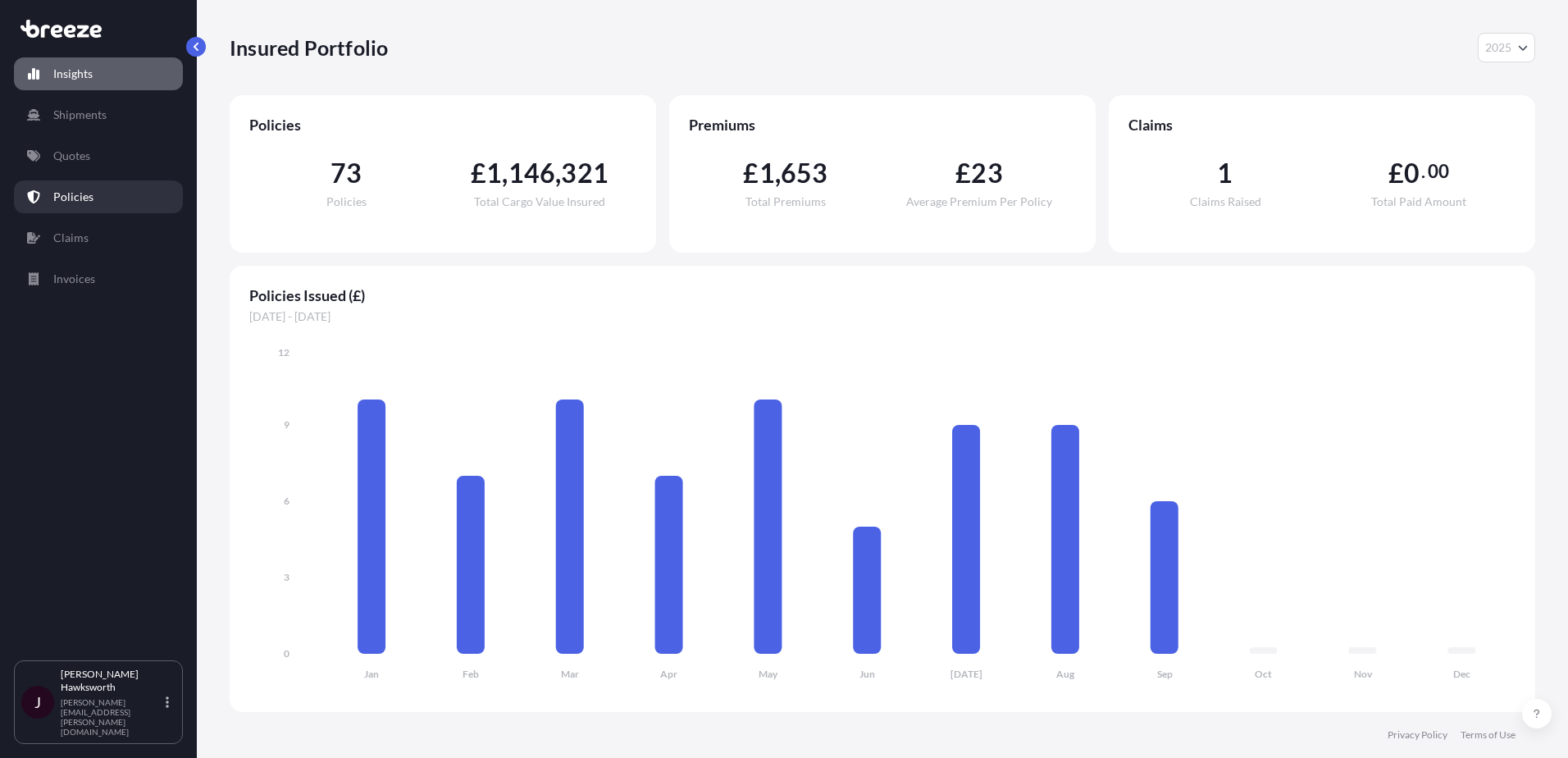
click at [80, 200] on p "Policies" at bounding box center [73, 197] width 40 height 16
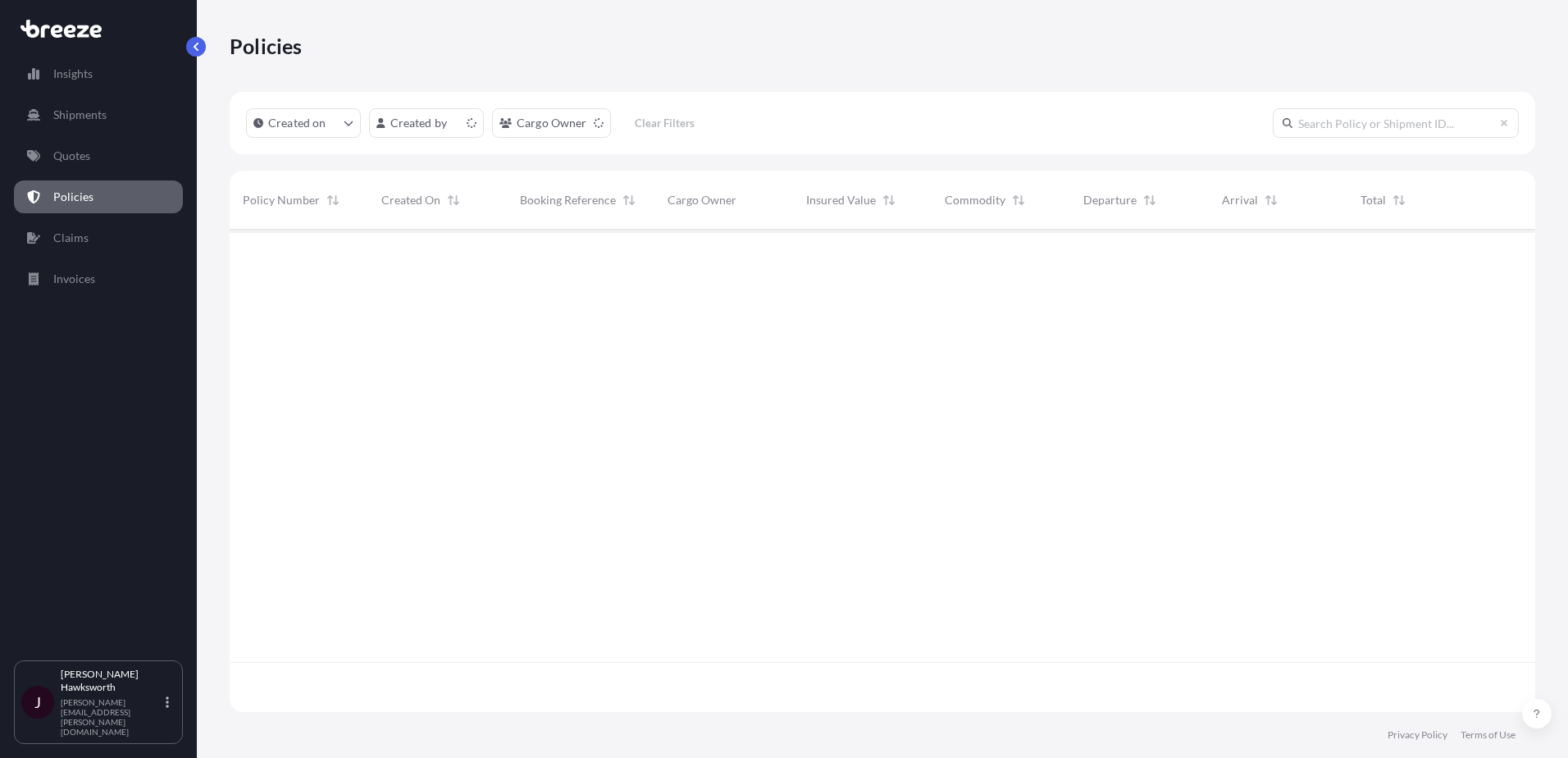
scroll to position [479, 1294]
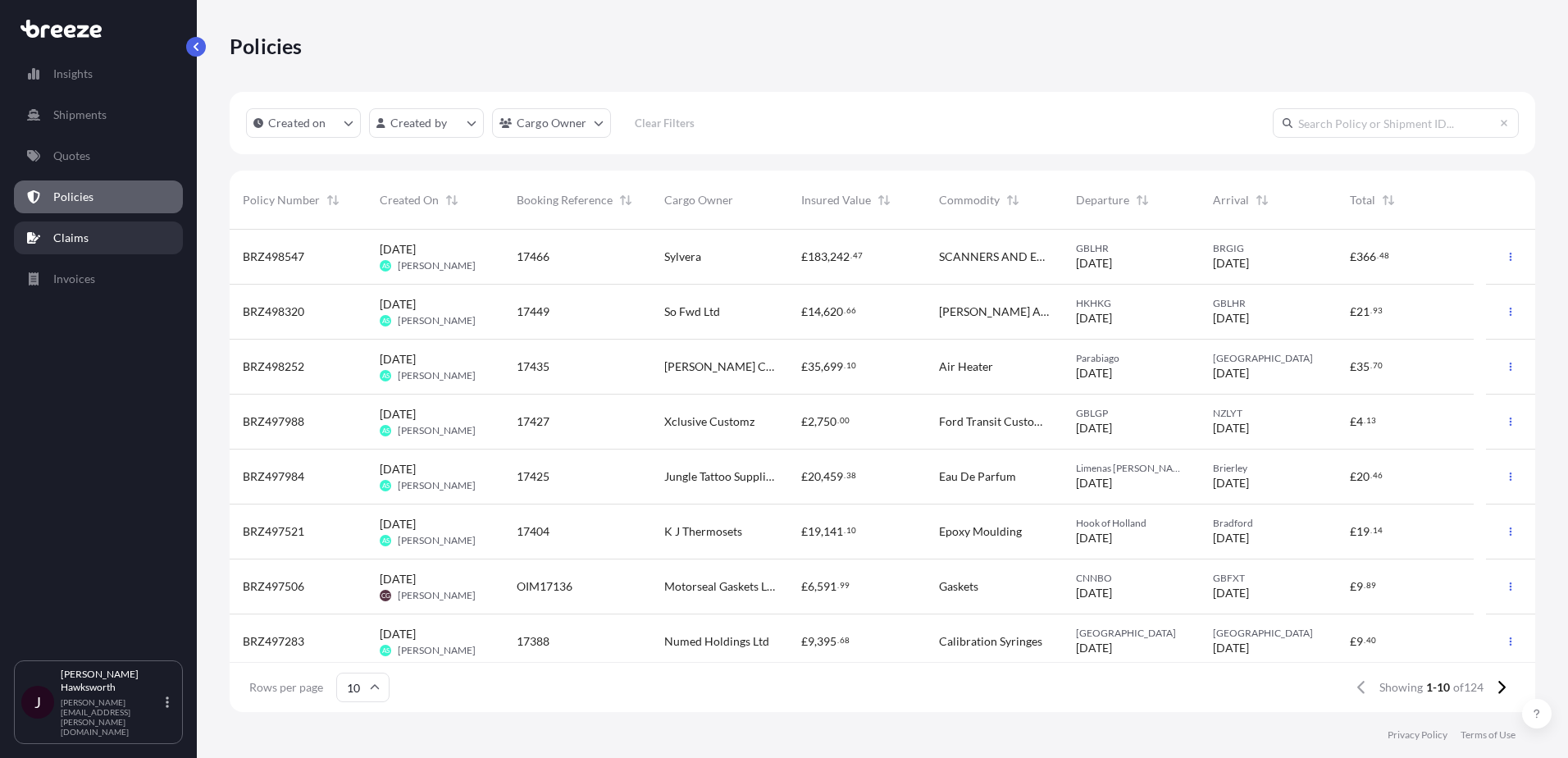
click at [118, 234] on link "Claims" at bounding box center [99, 238] width 169 height 33
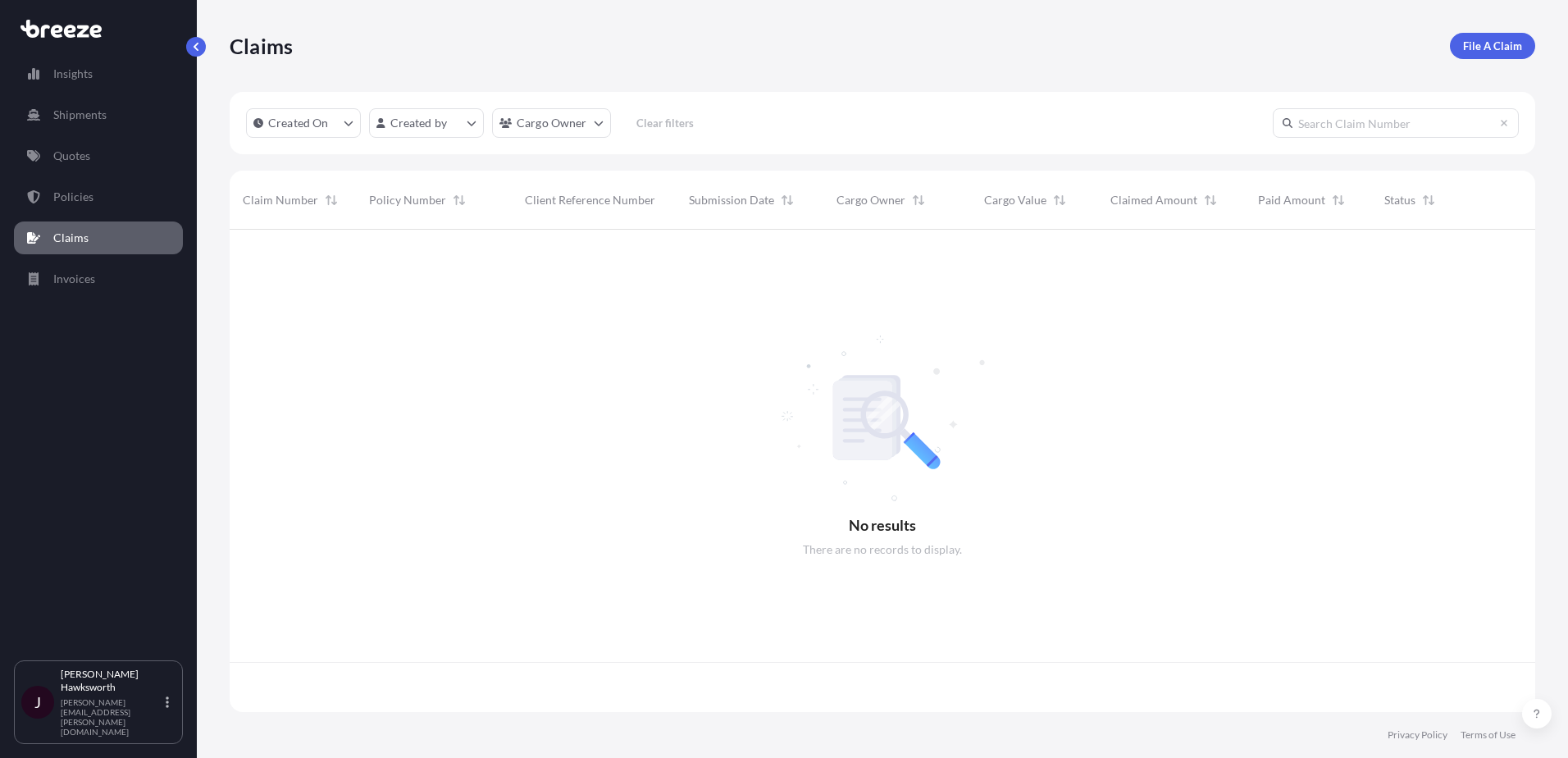
scroll to position [479, 1294]
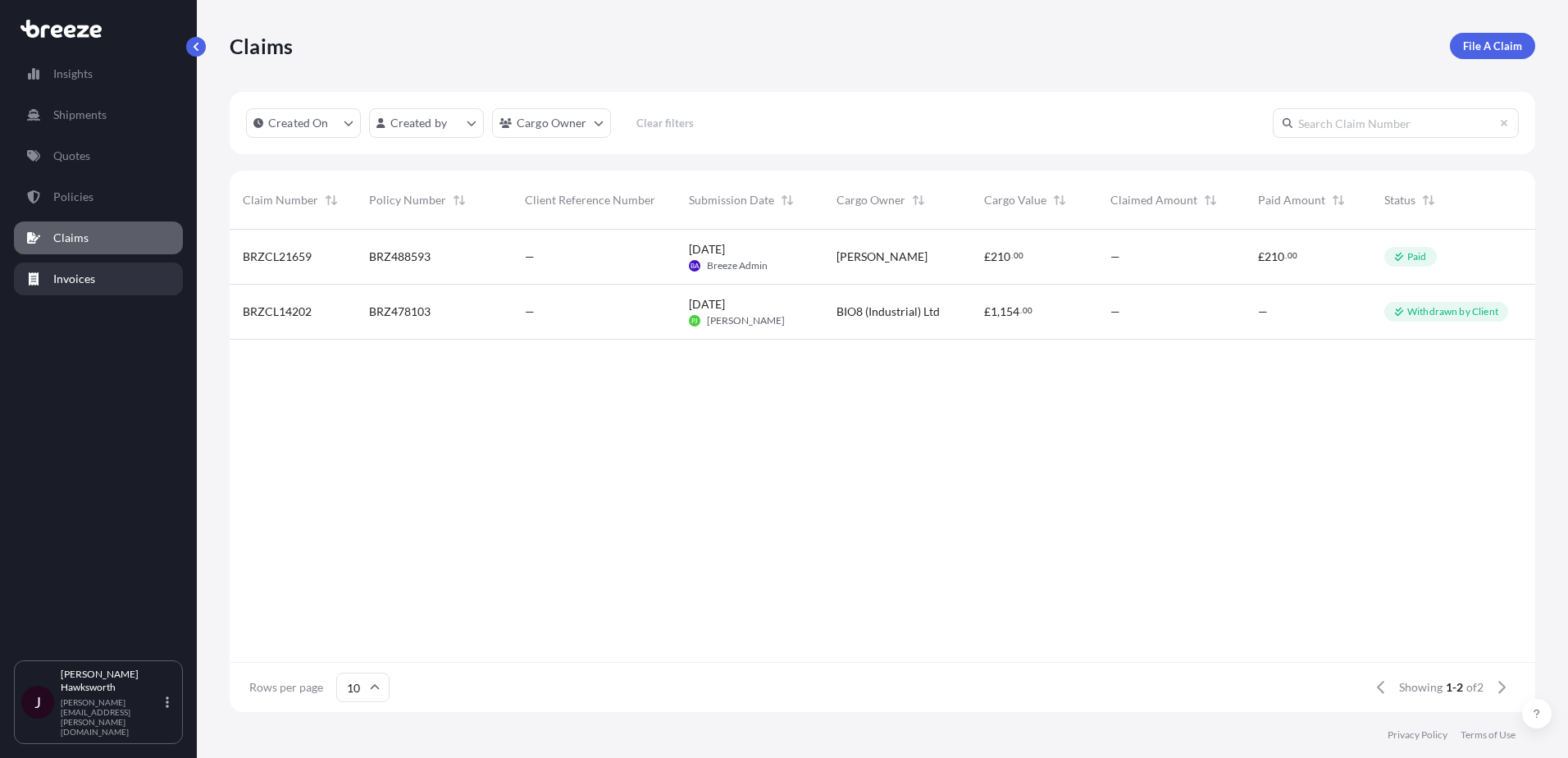
click at [112, 282] on link "Invoices" at bounding box center [99, 279] width 169 height 33
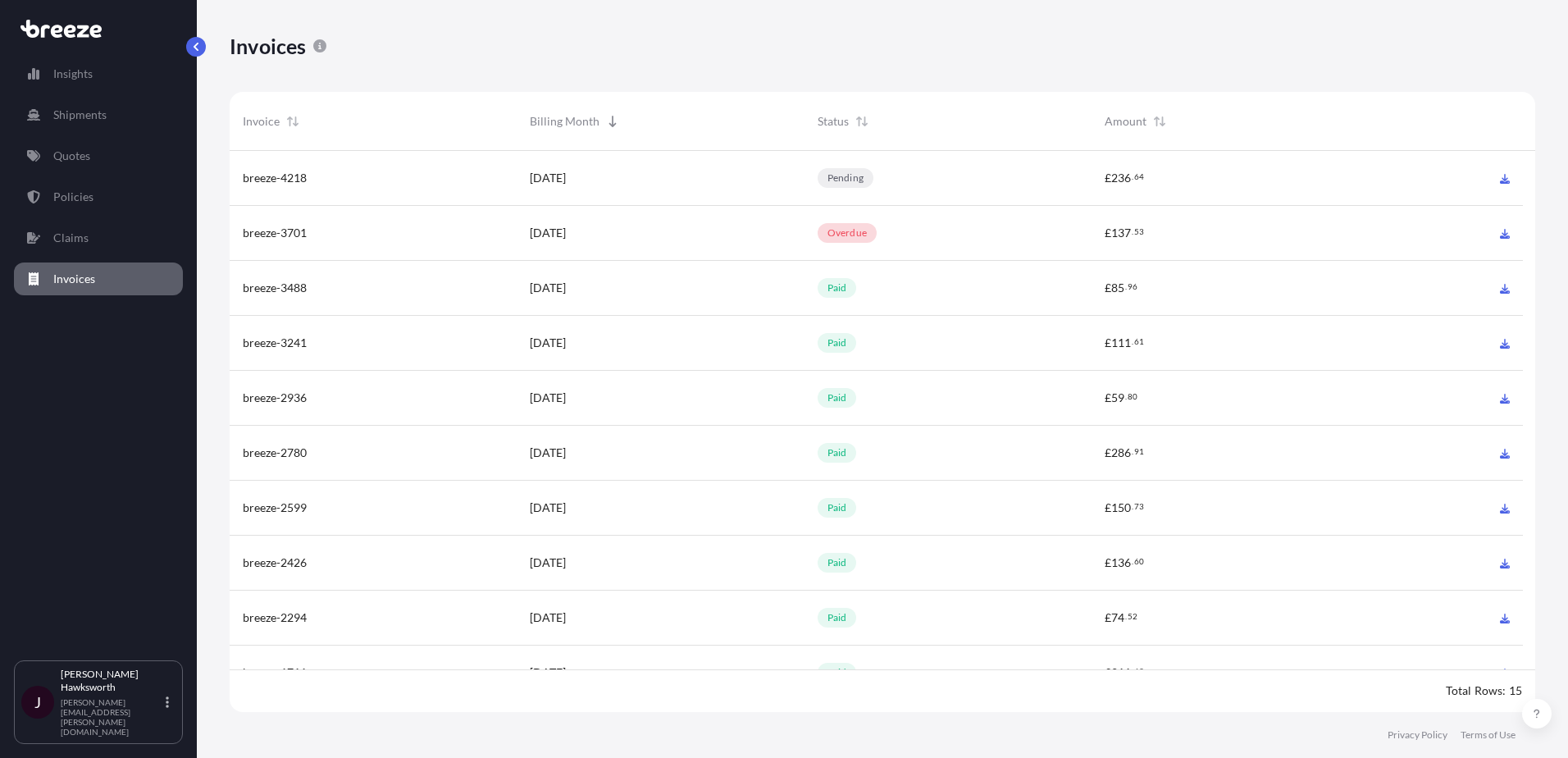
scroll to position [566, 1294]
click at [113, 721] on div "Jamie Hawksworth jamie.hawksworth@intfreight.co.uk" at bounding box center [118, 702] width 115 height 69
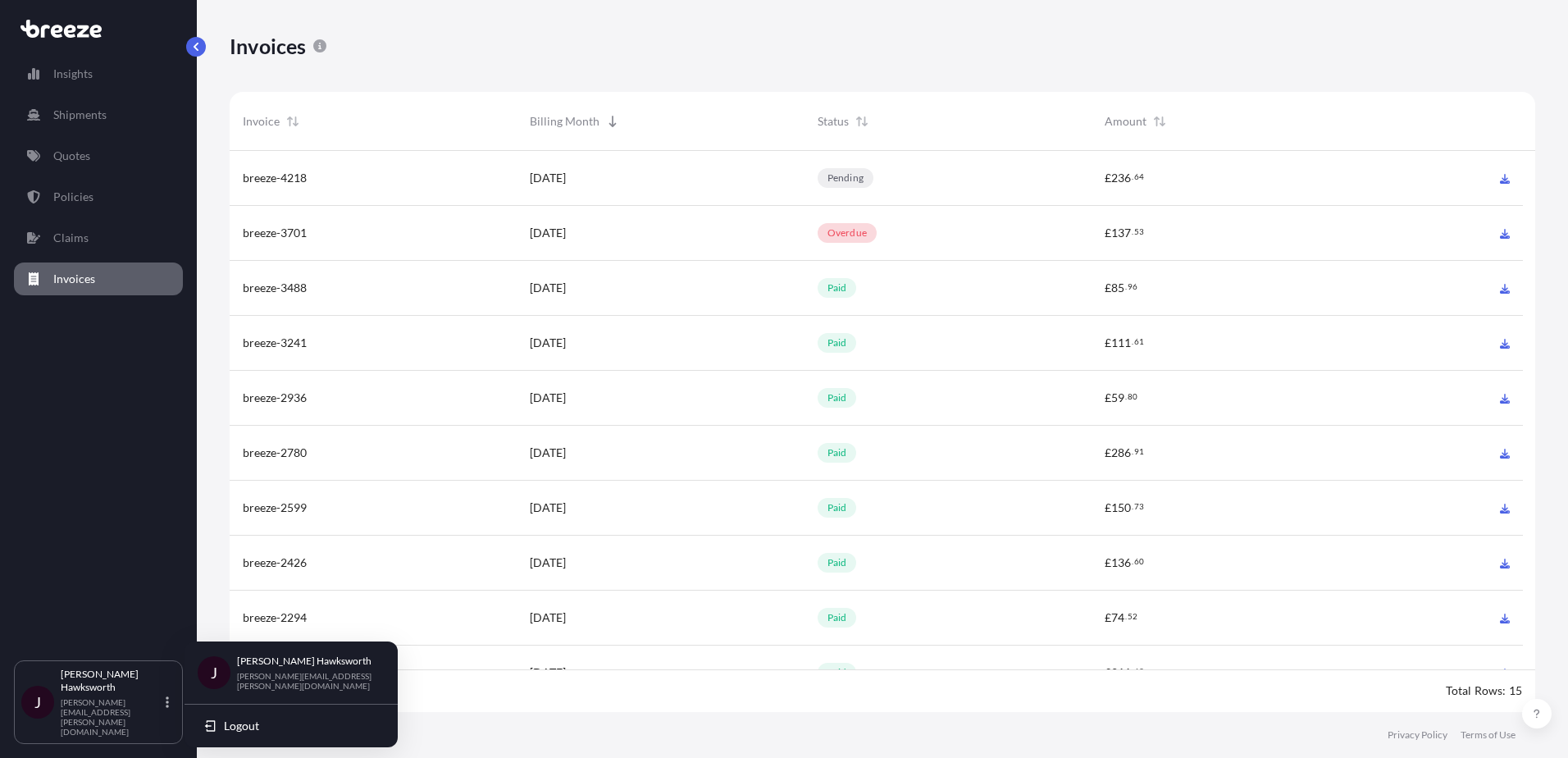
click at [293, 668] on p "Jamie Hawksworth" at bounding box center [304, 661] width 135 height 13
click at [116, 490] on div "Insights Shipments Quotes Policies Claims Invoices" at bounding box center [99, 352] width 169 height 618
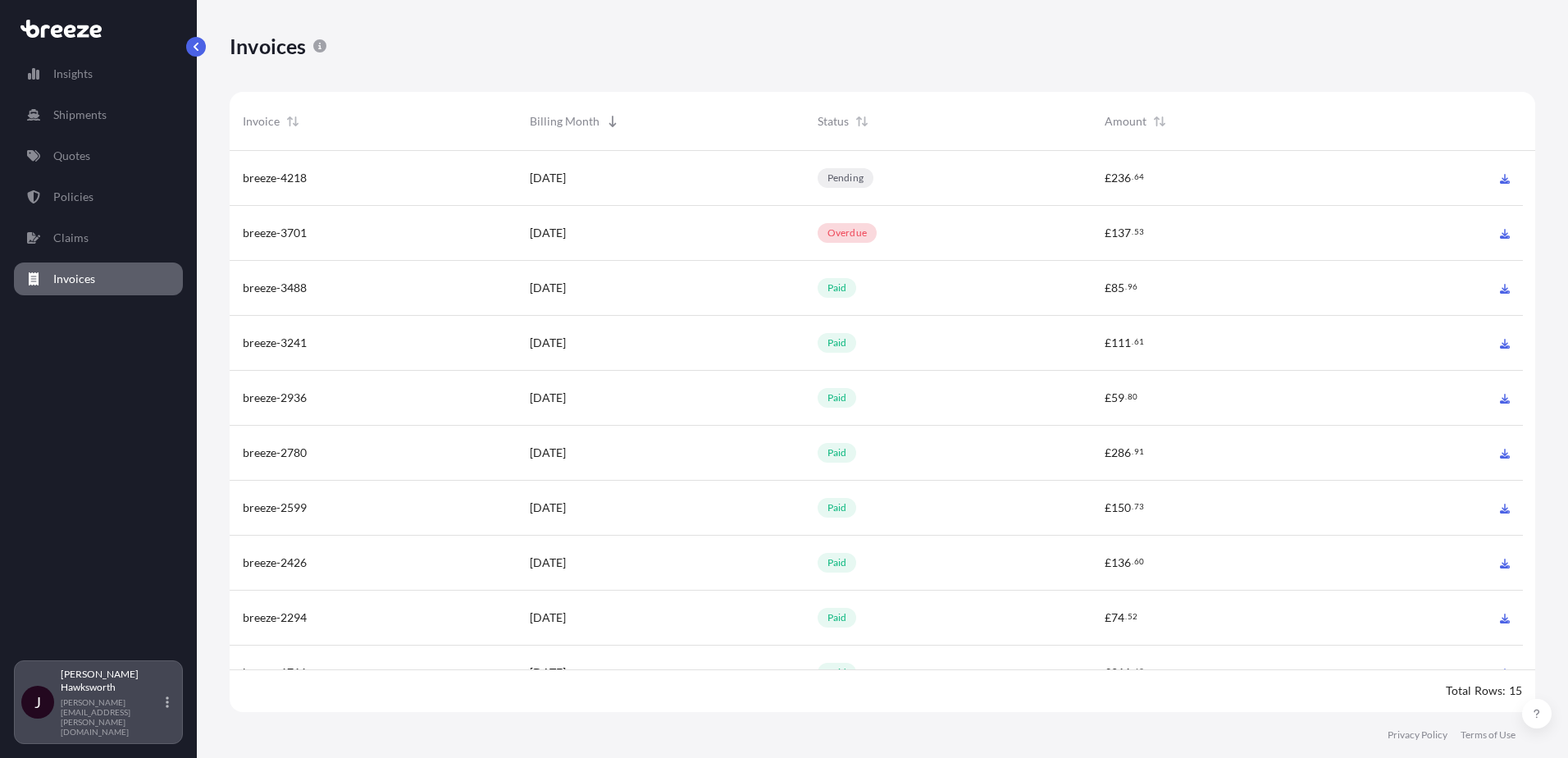
click at [165, 718] on div "Jamie Hawksworth jamie.hawksworth@intfreight.co.uk" at bounding box center [118, 702] width 115 height 69
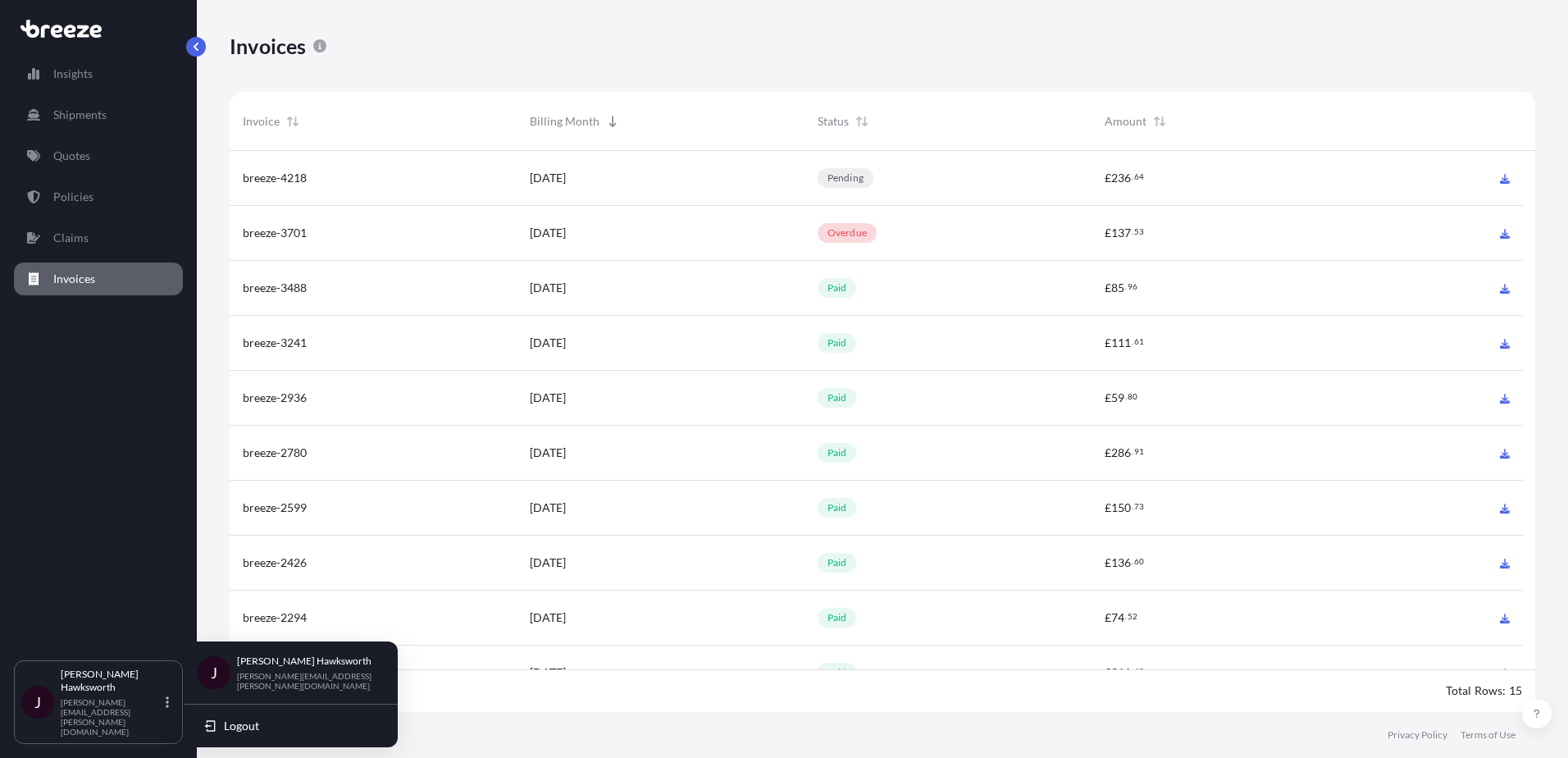
click at [146, 530] on div "Insights Shipments Quotes Policies Claims Invoices" at bounding box center [99, 352] width 169 height 618
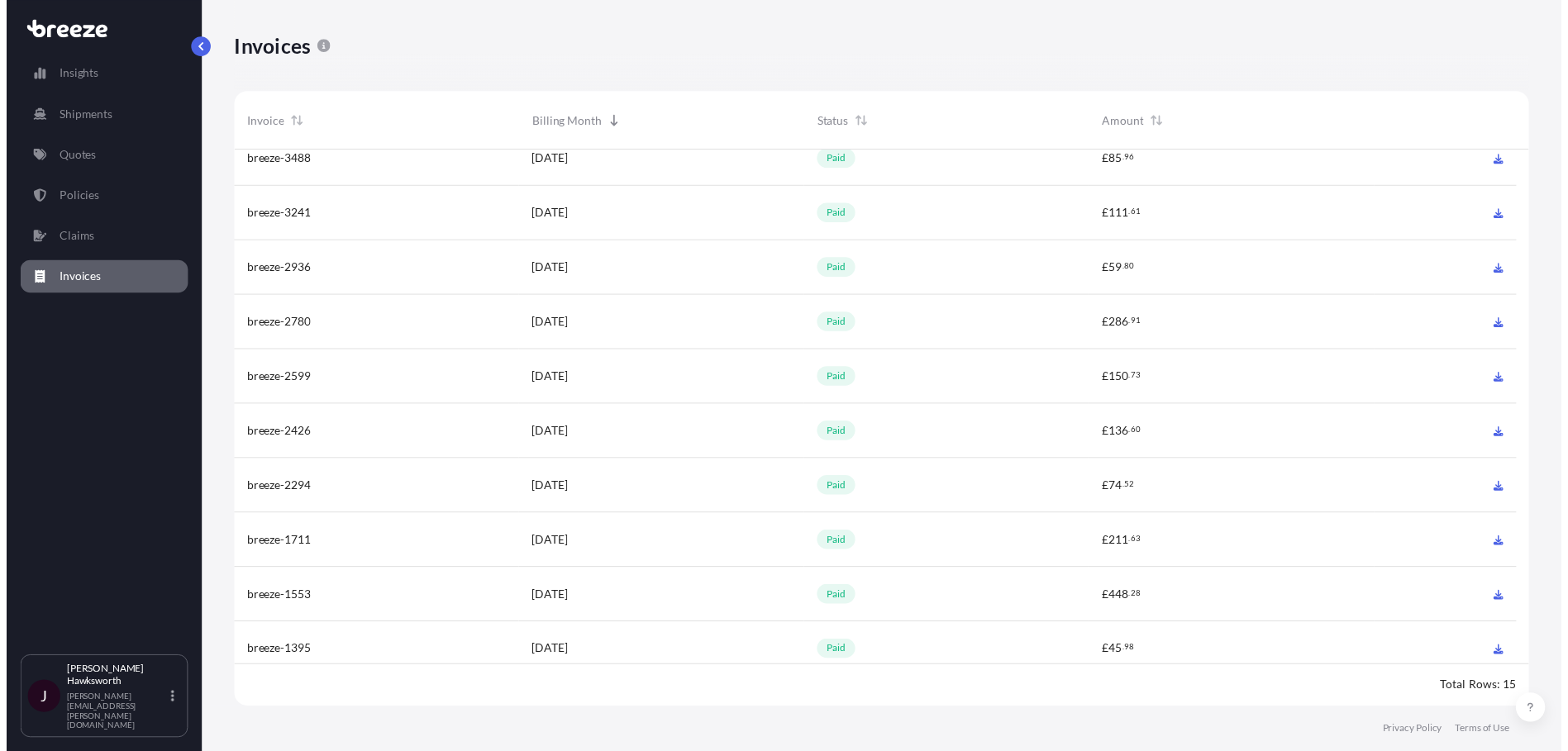
scroll to position [0, 0]
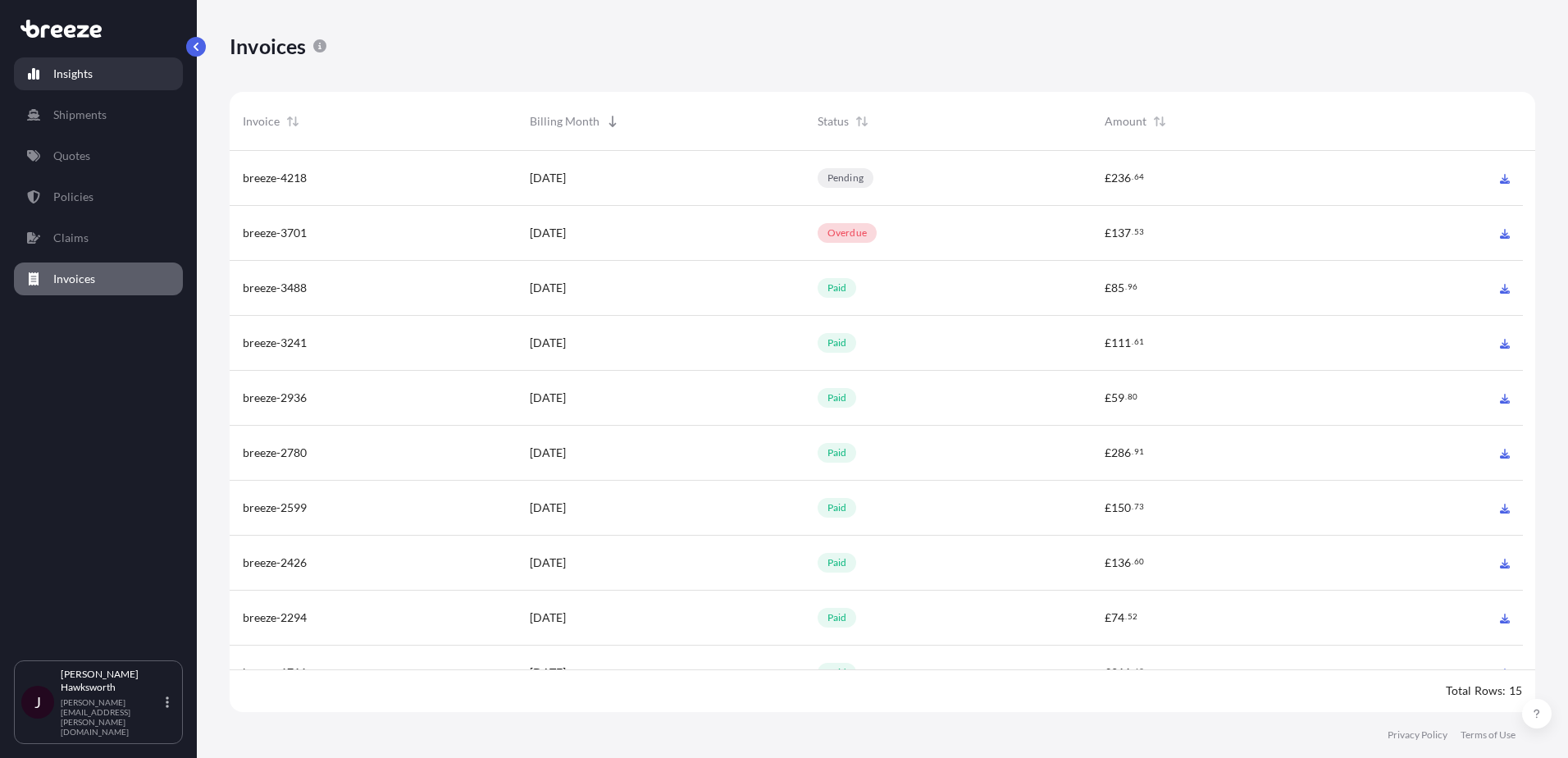
click at [66, 58] on link "Insights" at bounding box center [99, 74] width 169 height 33
select select "2025"
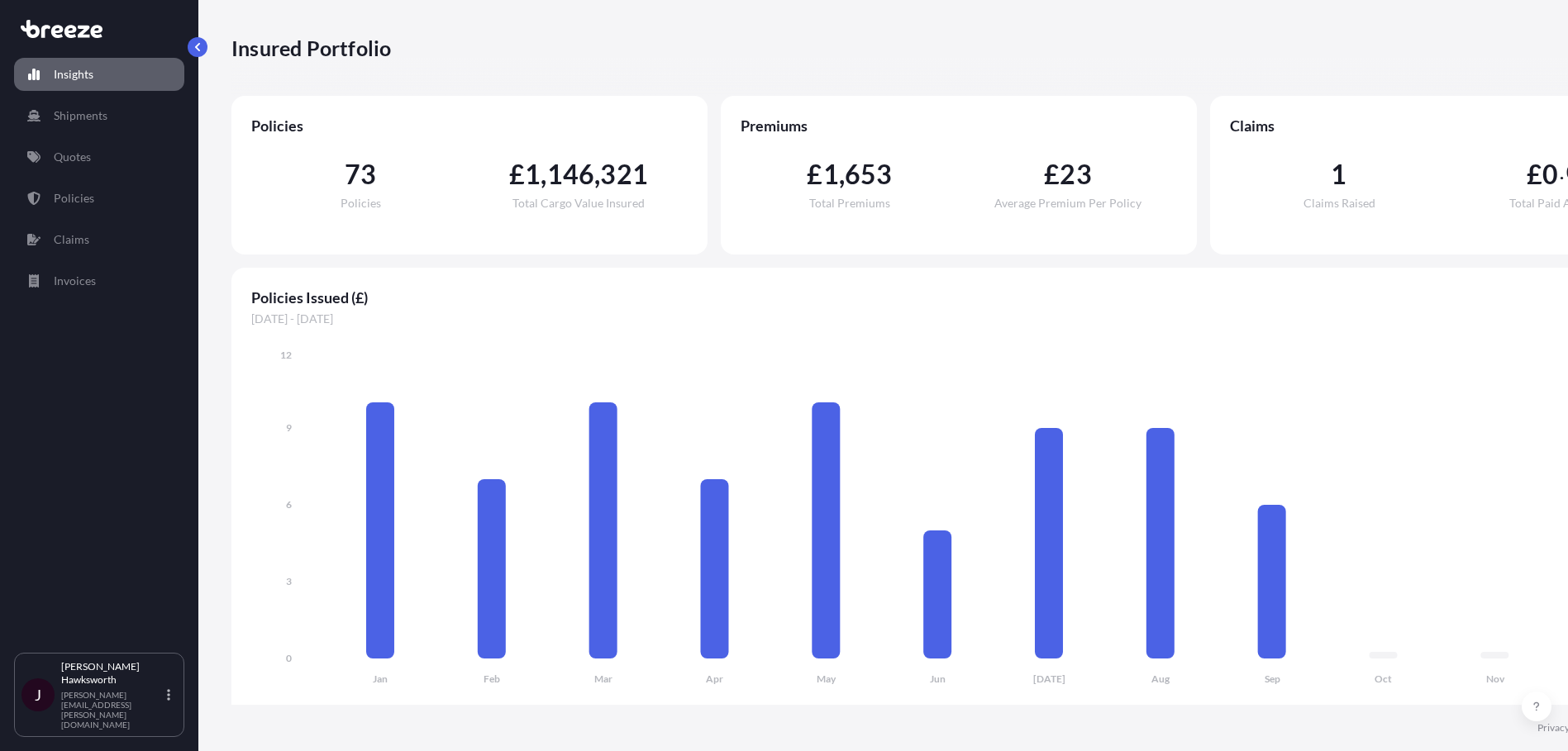
click at [48, 32] on icon at bounding box center [61, 29] width 82 height 18
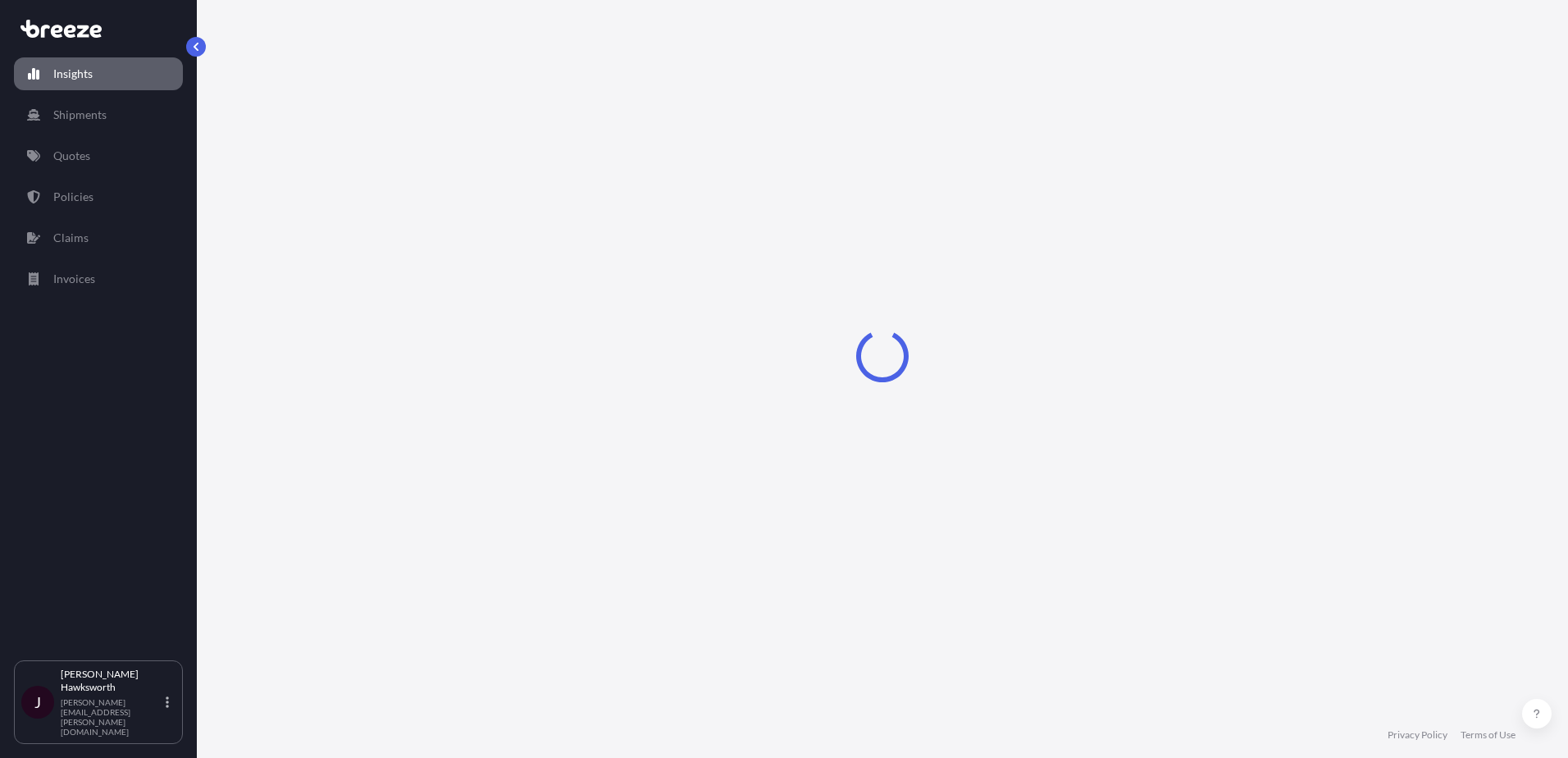
select select "2025"
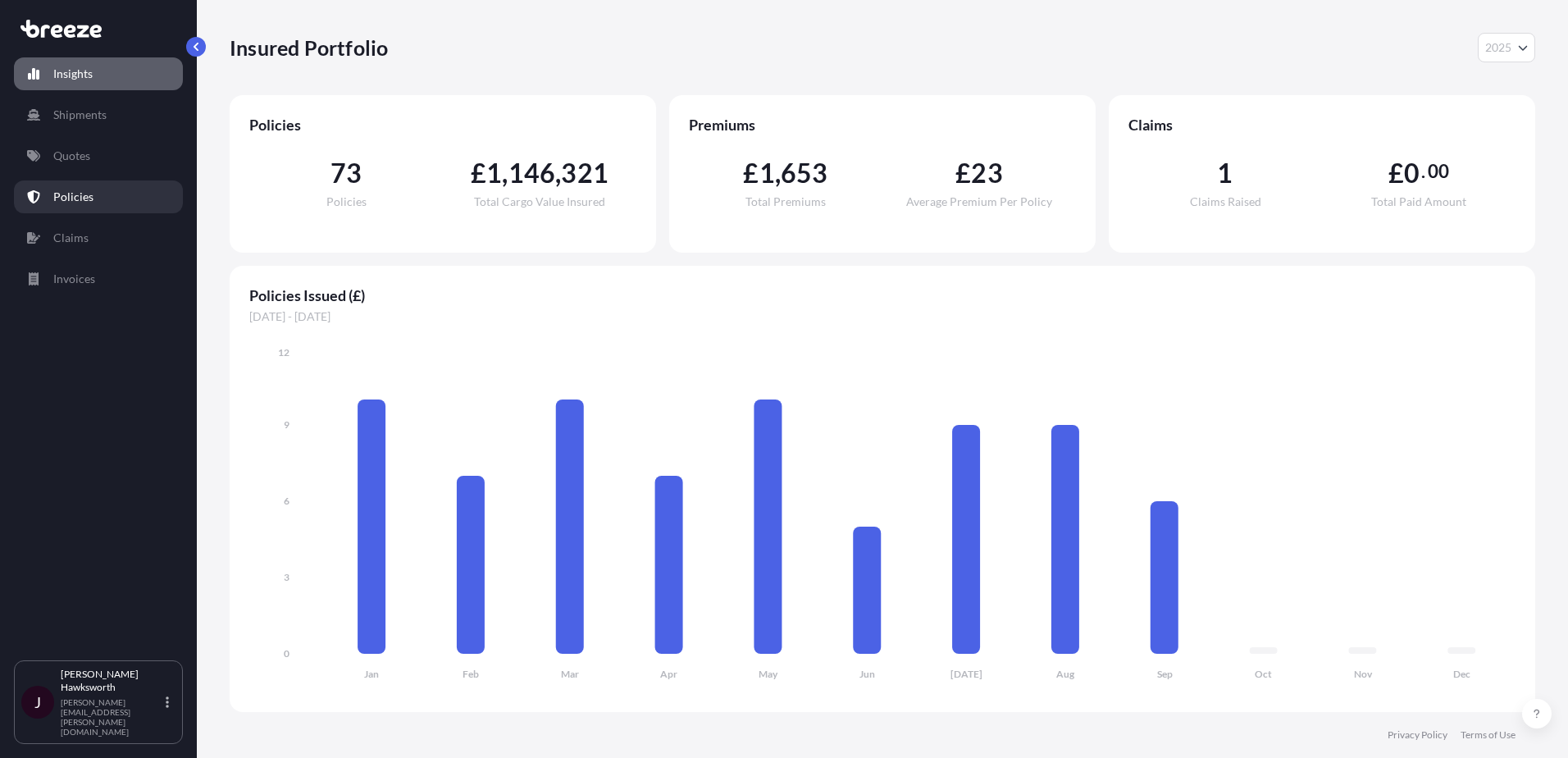
click at [112, 197] on link "Policies" at bounding box center [99, 197] width 169 height 33
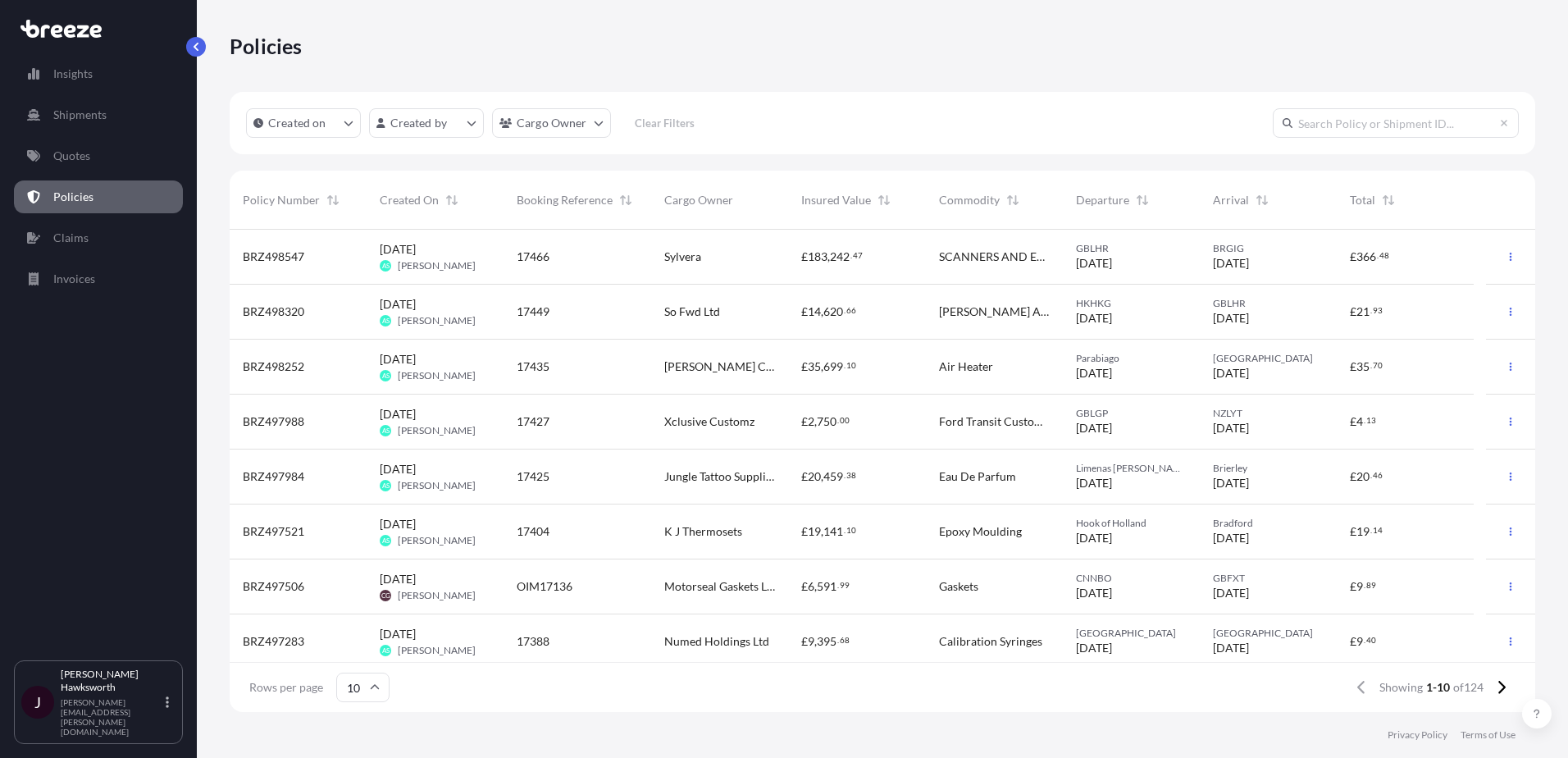
click at [826, 159] on div "Created on Created by Cargo Owner Clear Filters Policy Number Created On Bookin…" at bounding box center [882, 402] width 1306 height 621
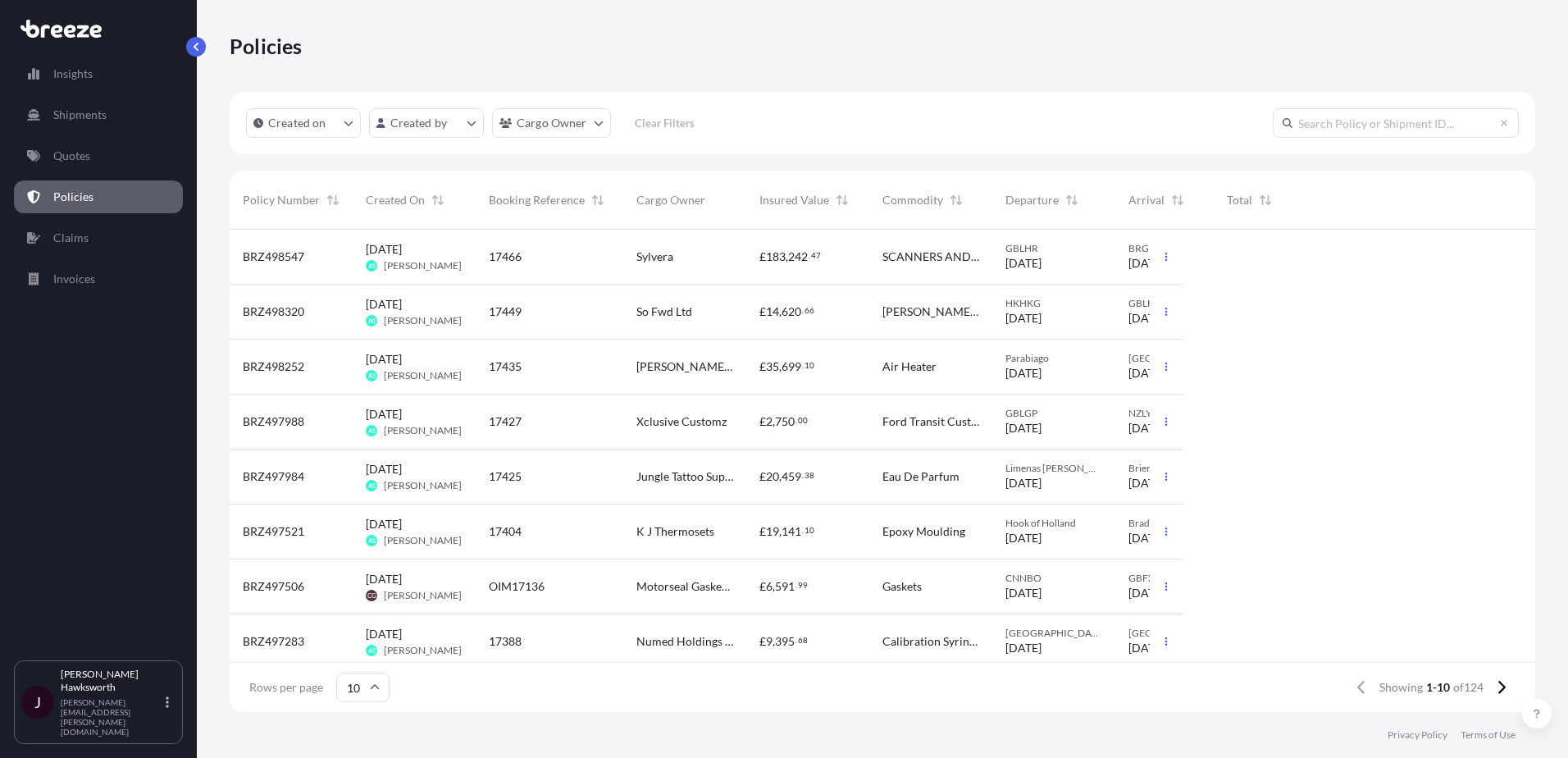
scroll to position [479, 1294]
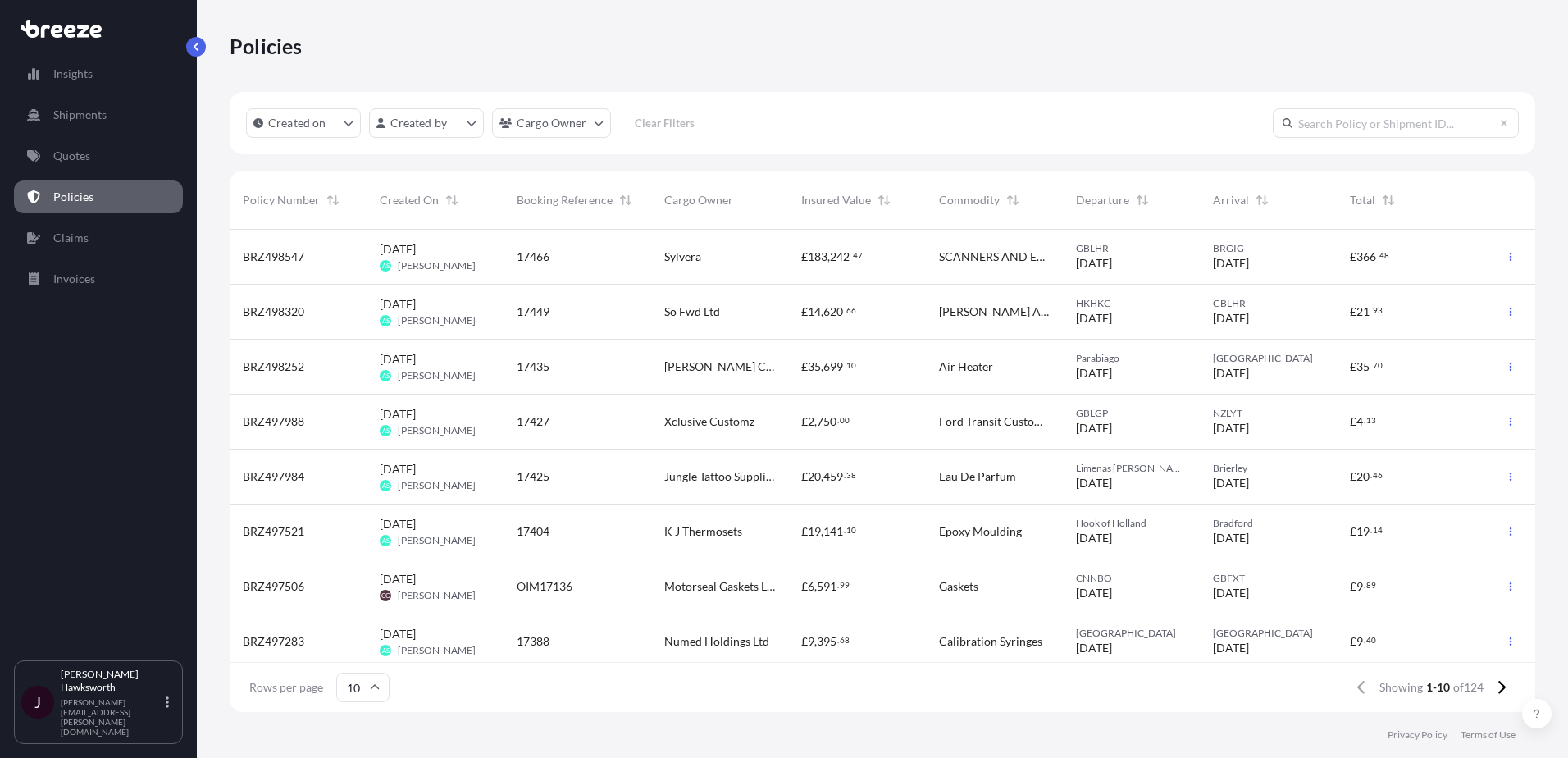
click at [847, 706] on div "Rows per page 10 Showing 1-10 of 124" at bounding box center [882, 687] width 1306 height 49
